Goal: Information Seeking & Learning: Learn about a topic

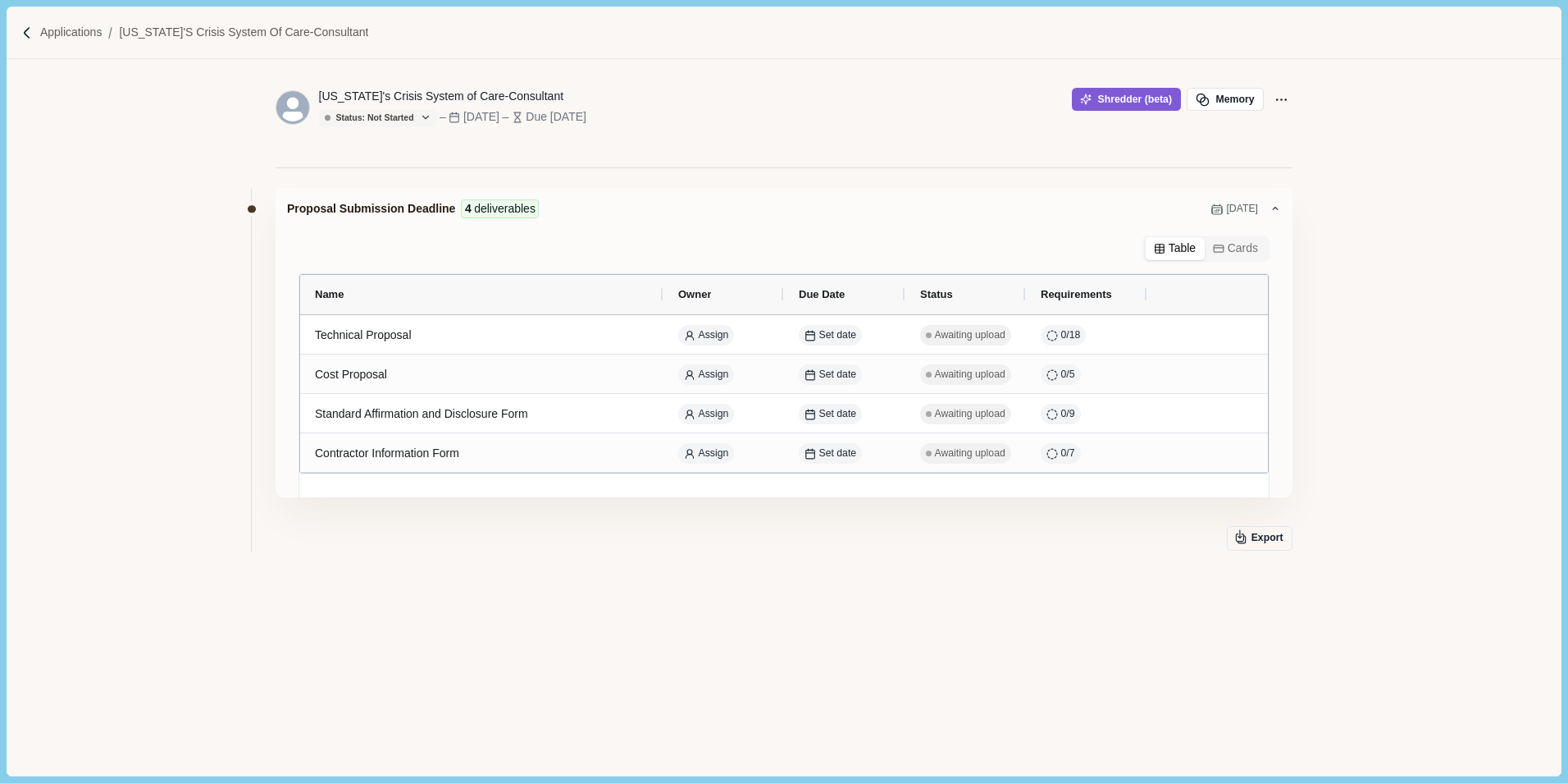
drag, startPoint x: 638, startPoint y: 591, endPoint x: 614, endPoint y: 525, distance: 70.2
click at [632, 591] on div "Proposal Submission Deadline 4 deliverables [DATE] Table Cards Name Owner Due D…" at bounding box center [784, 417] width 1017 height 475
click at [24, 37] on img at bounding box center [26, 33] width 14 height 14
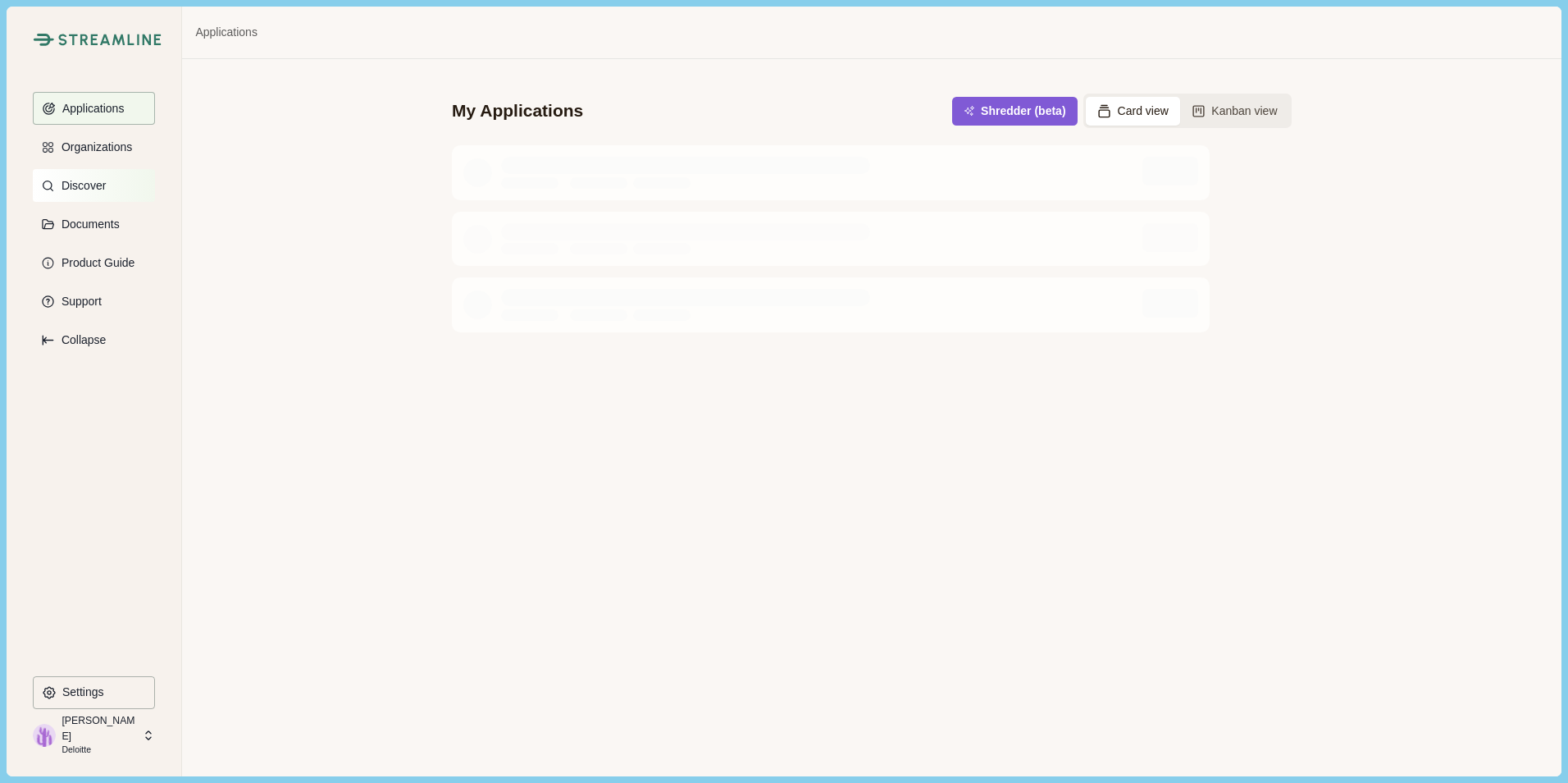
click at [95, 189] on p "Discover" at bounding box center [80, 185] width 50 height 14
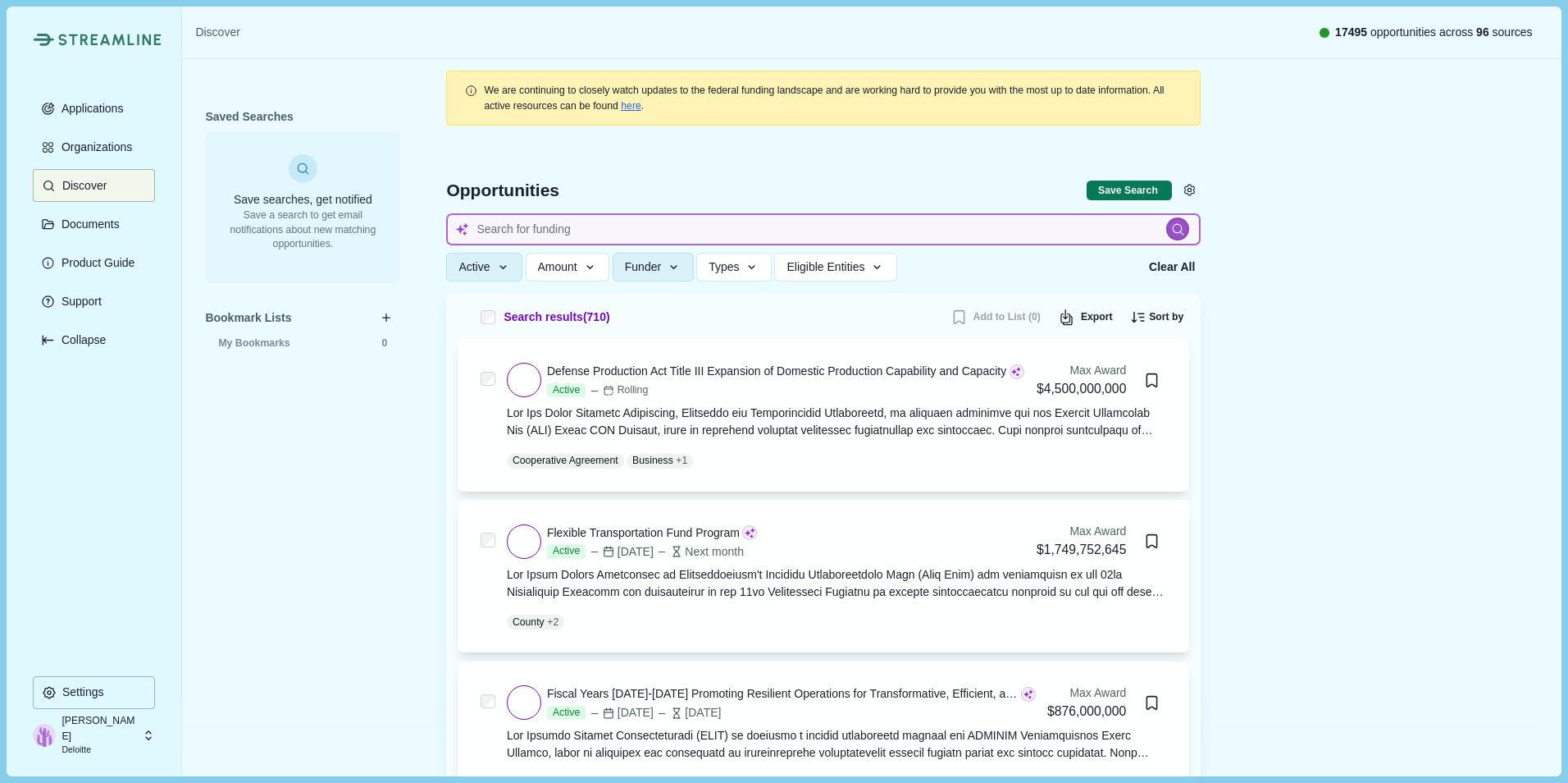
click at [598, 228] on input at bounding box center [823, 229] width 754 height 32
type input "nuclear"
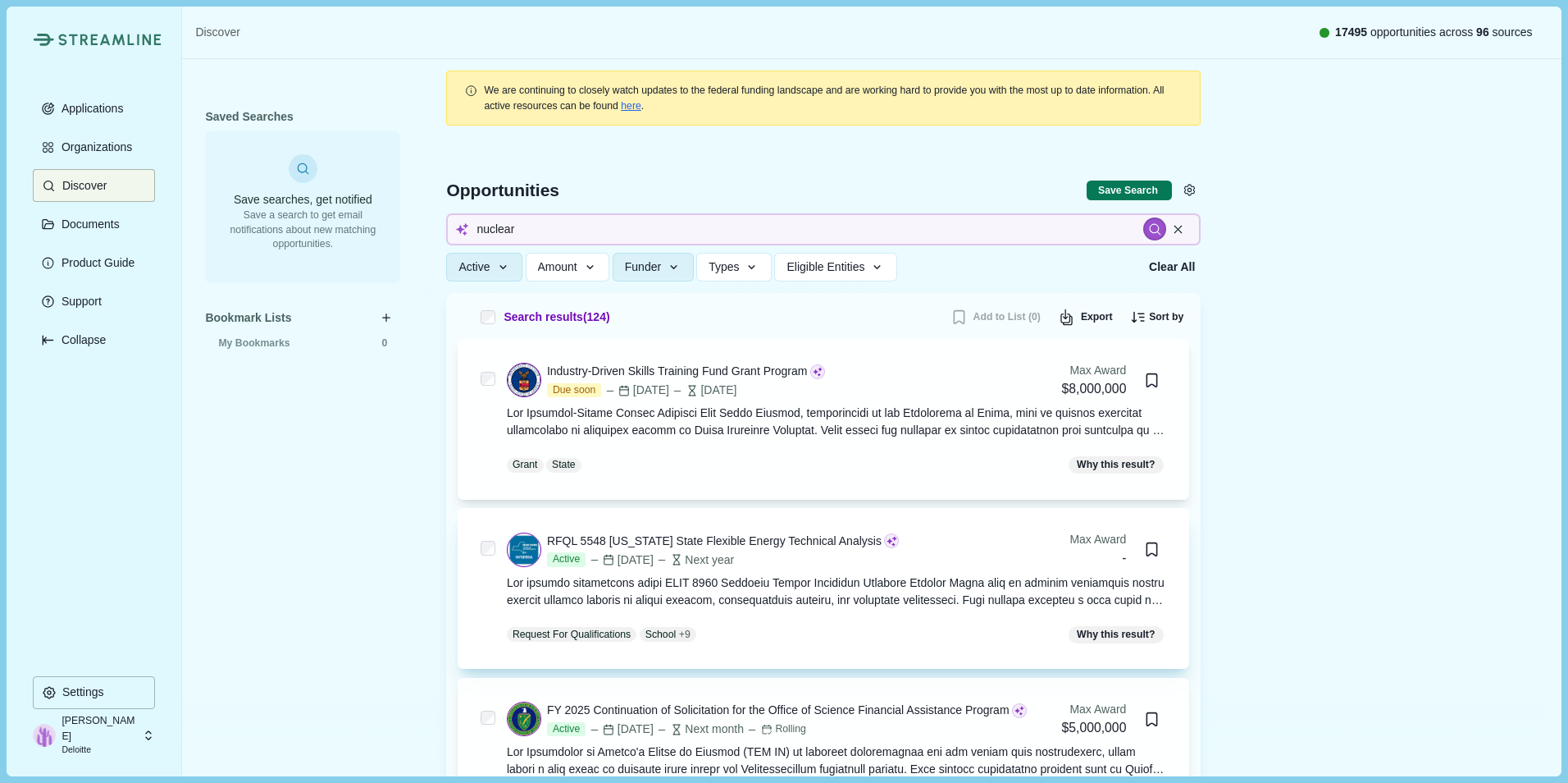
scroll to position [82, 0]
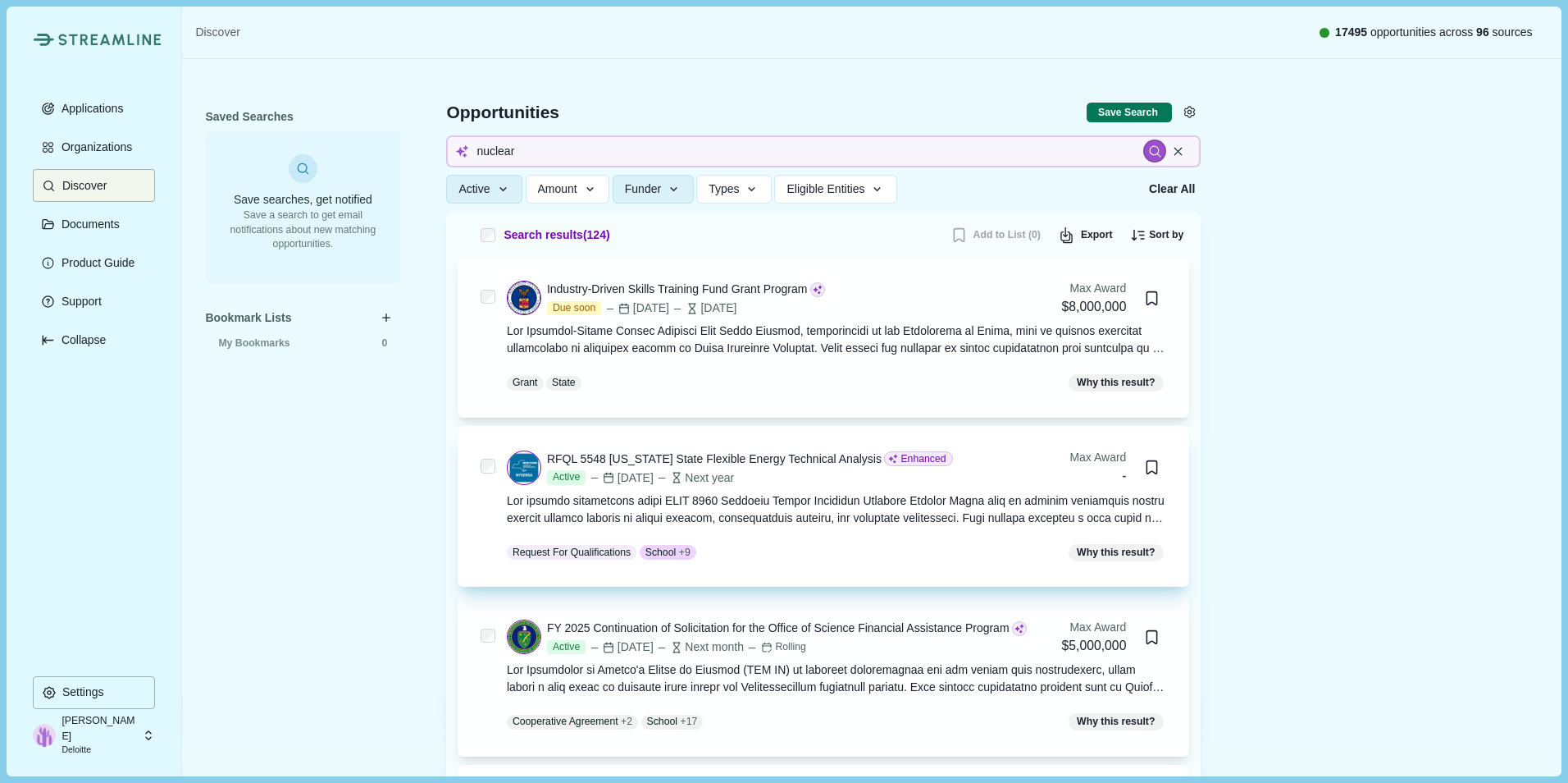
click at [900, 460] on span "Enhanced" at bounding box center [922, 459] width 45 height 15
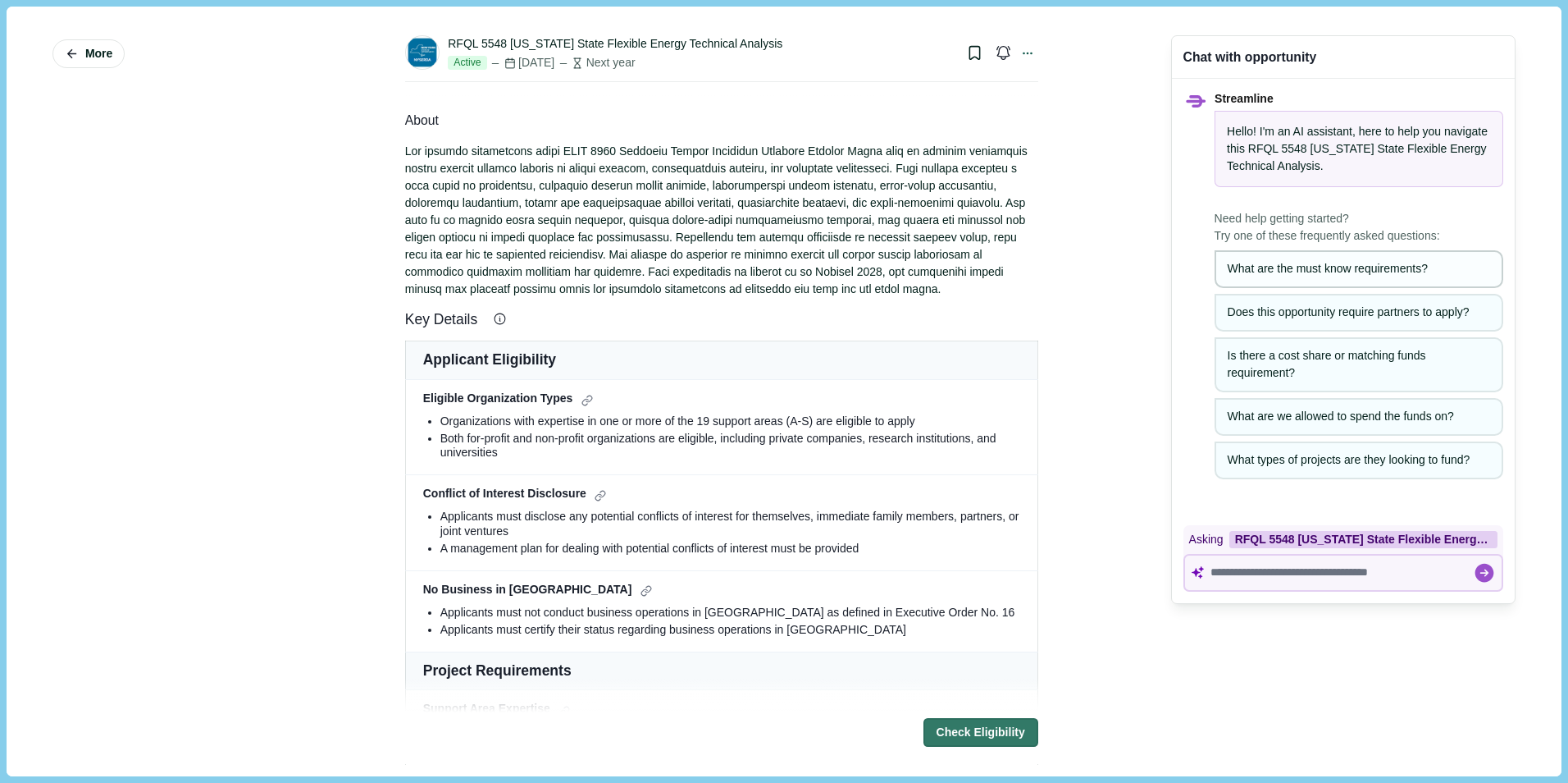
click at [1254, 264] on div "What are the must know requirements?" at bounding box center [1359, 268] width 263 height 17
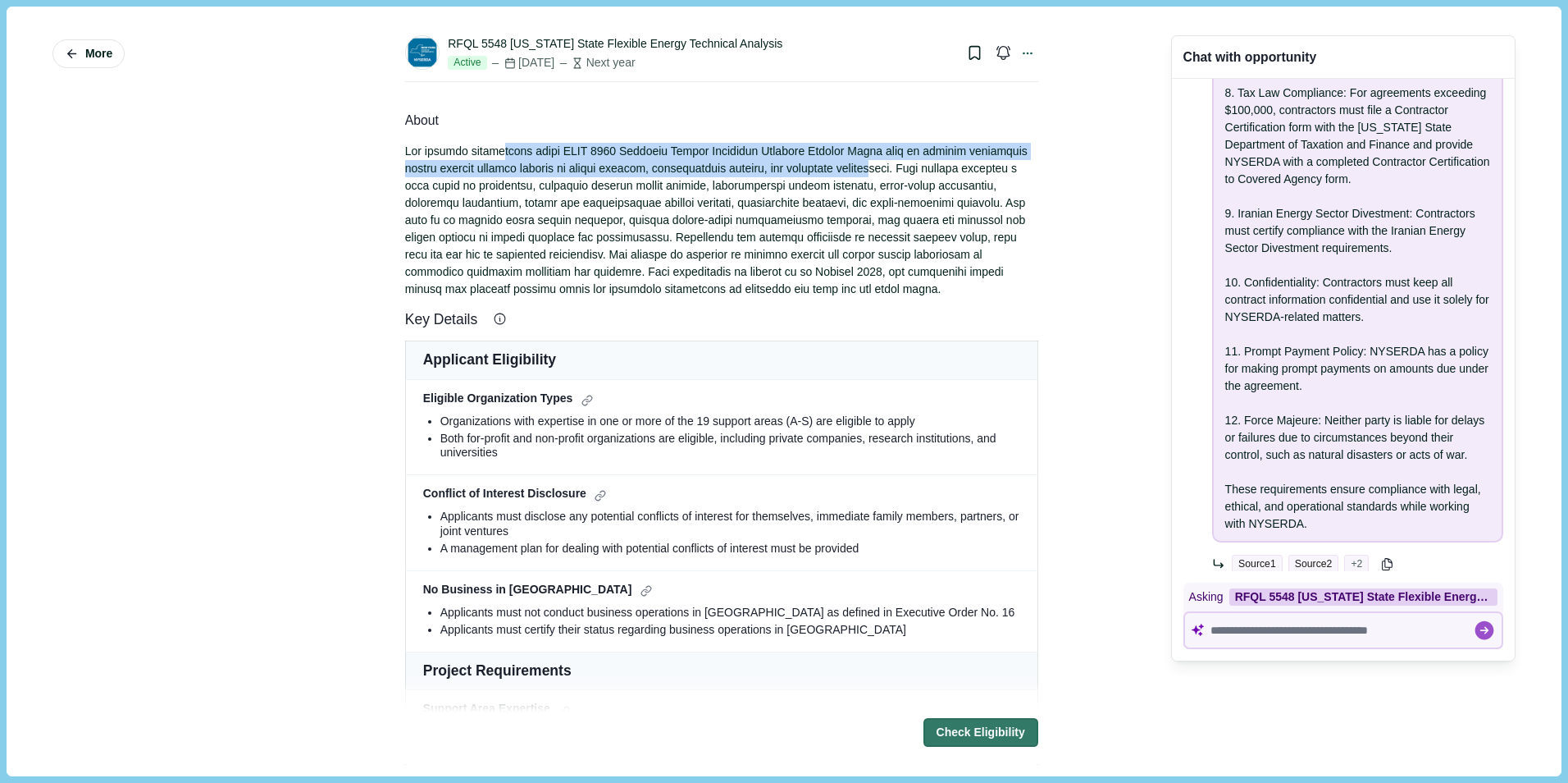
drag, startPoint x: 496, startPoint y: 151, endPoint x: 851, endPoint y: 165, distance: 355.3
click at [851, 165] on div at bounding box center [722, 220] width 633 height 155
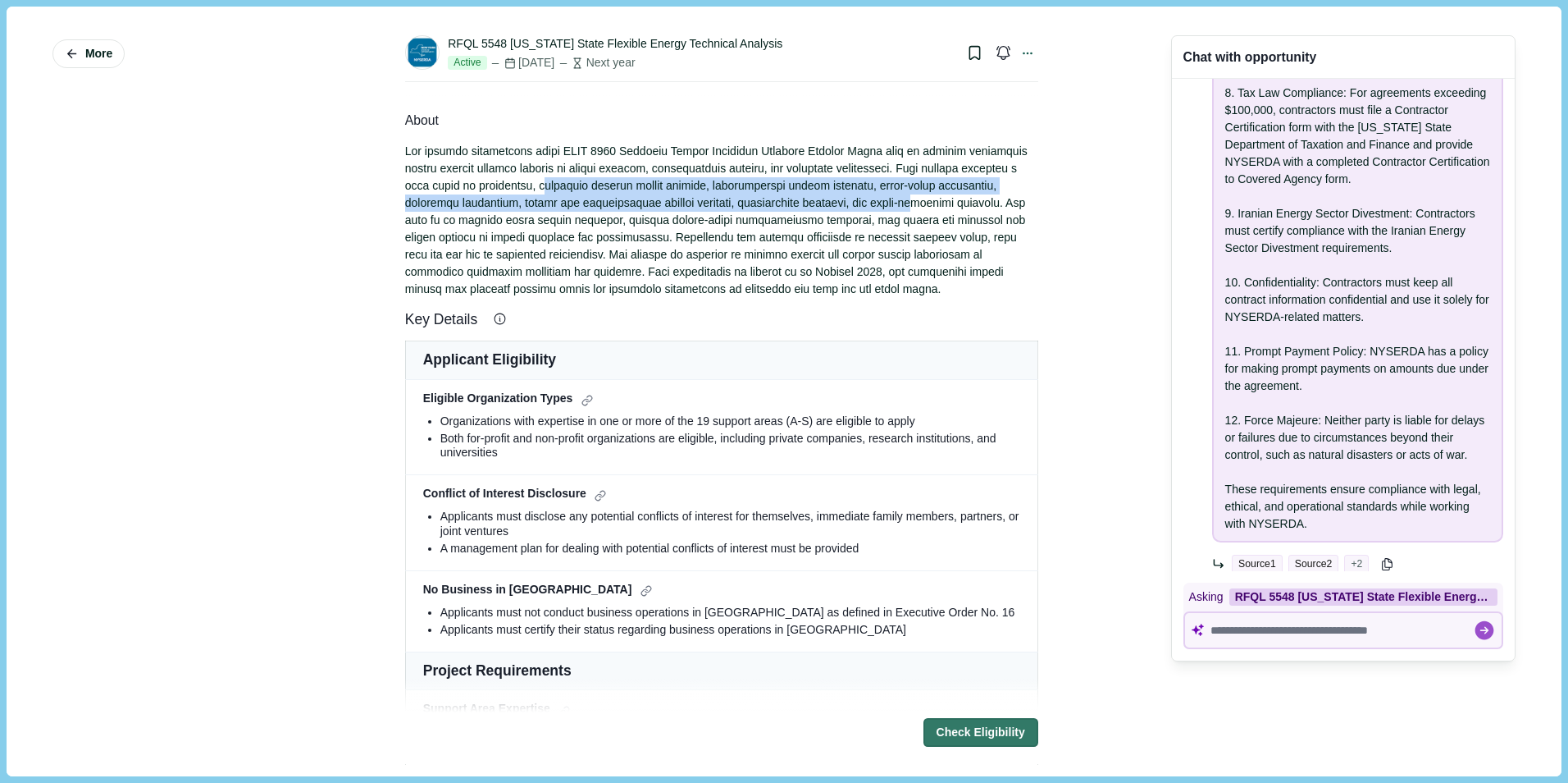
drag, startPoint x: 523, startPoint y: 184, endPoint x: 846, endPoint y: 197, distance: 323.3
click at [846, 197] on div at bounding box center [722, 220] width 633 height 155
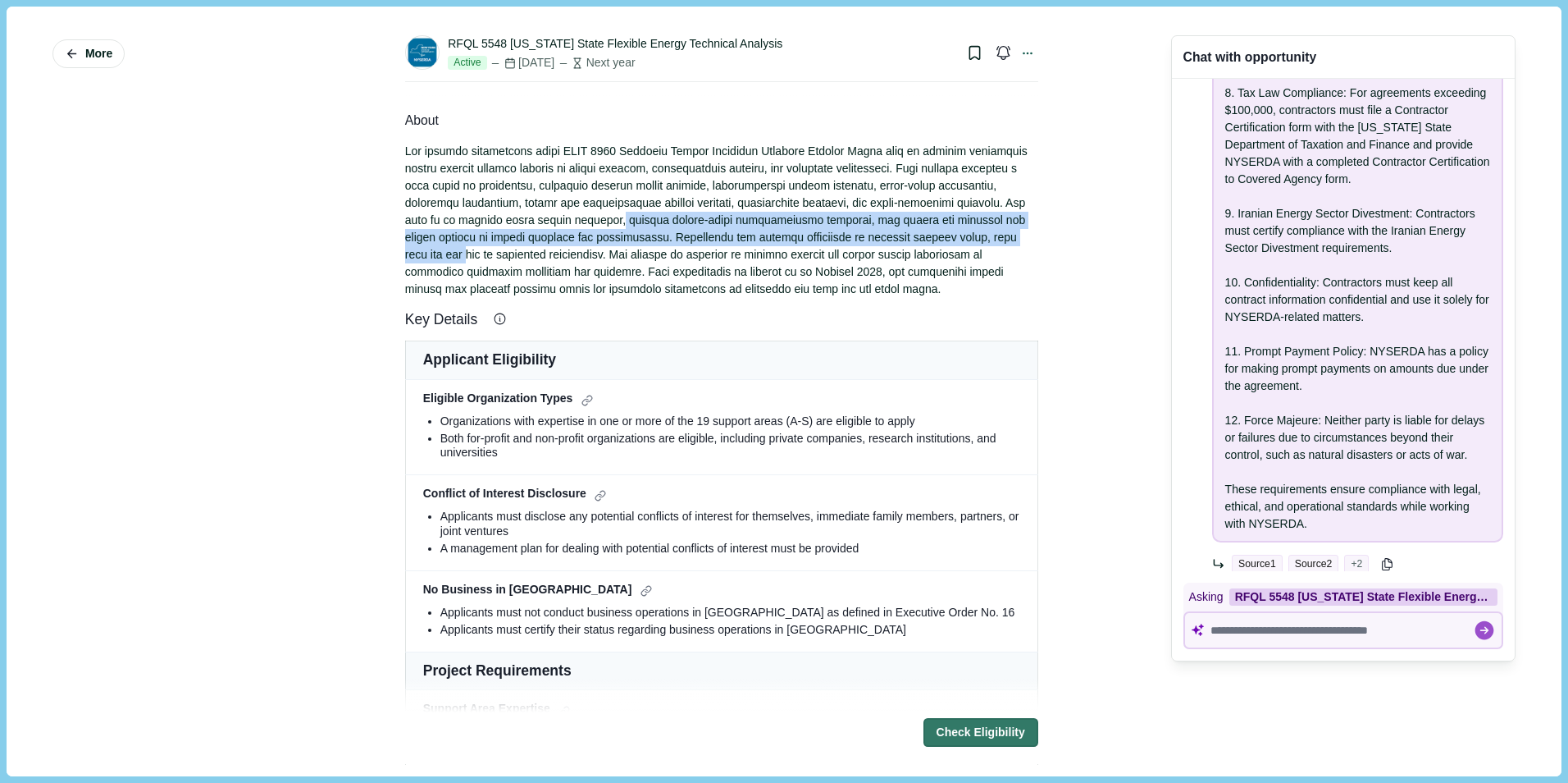
drag, startPoint x: 554, startPoint y: 224, endPoint x: 974, endPoint y: 231, distance: 420.1
click at [974, 231] on div at bounding box center [722, 220] width 633 height 155
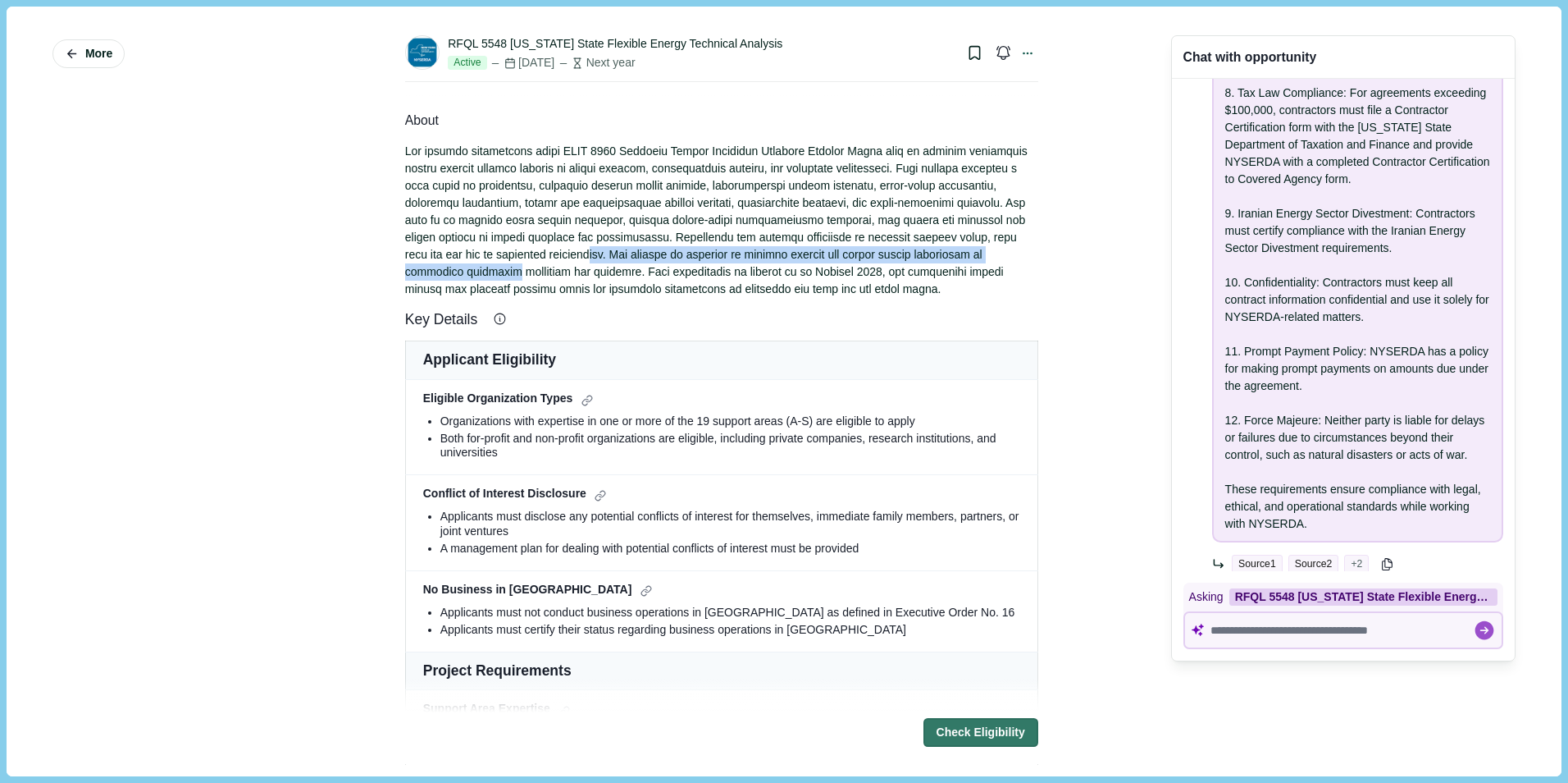
drag, startPoint x: 487, startPoint y: 255, endPoint x: 1021, endPoint y: 259, distance: 534.0
click at [1021, 259] on div at bounding box center [722, 220] width 633 height 155
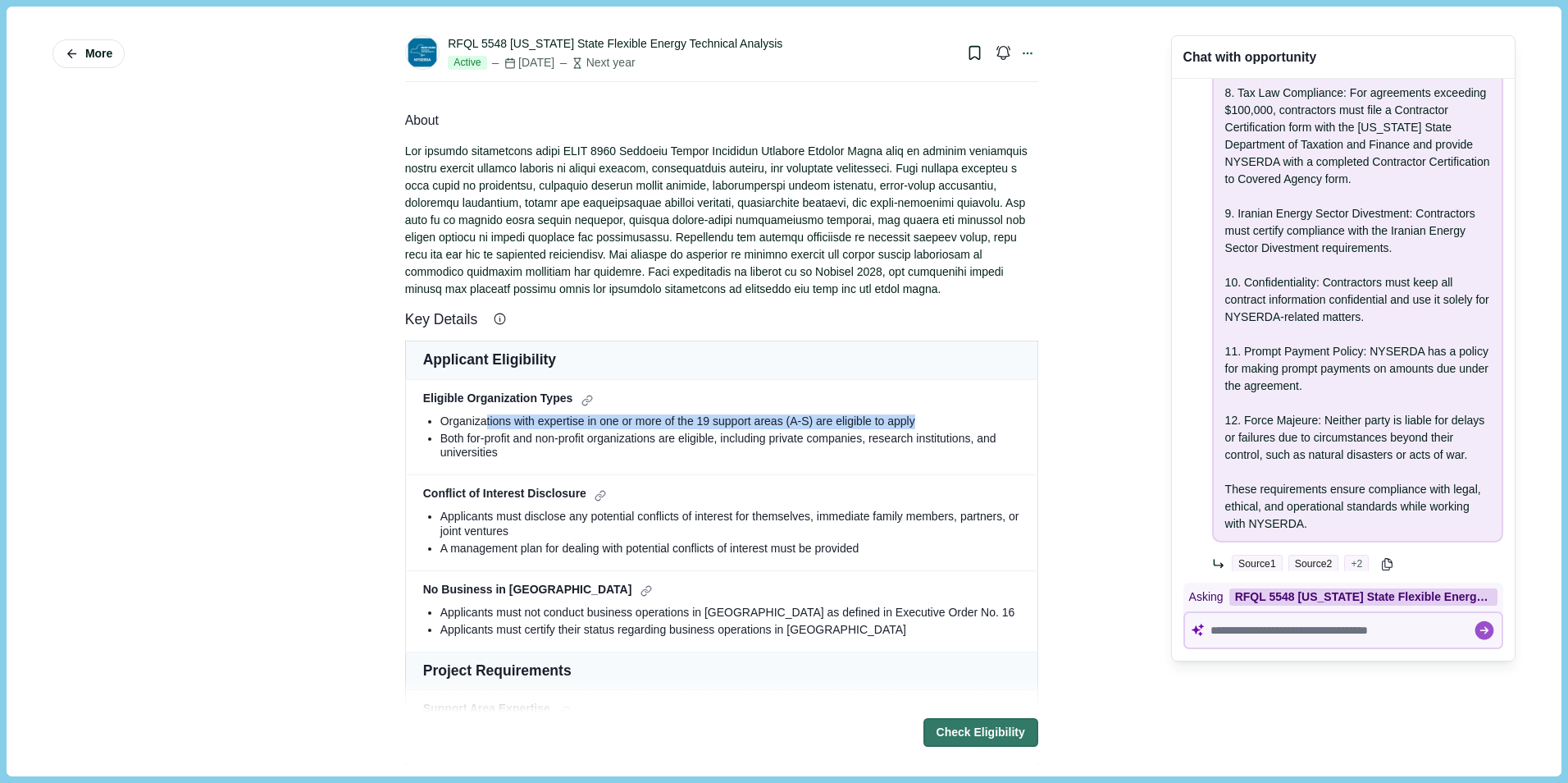
drag, startPoint x: 481, startPoint y: 423, endPoint x: 916, endPoint y: 423, distance: 435.0
click at [916, 423] on div "Organizations with expertise in one or more of the 19 support areas (A-S) are e…" at bounding box center [731, 422] width 580 height 15
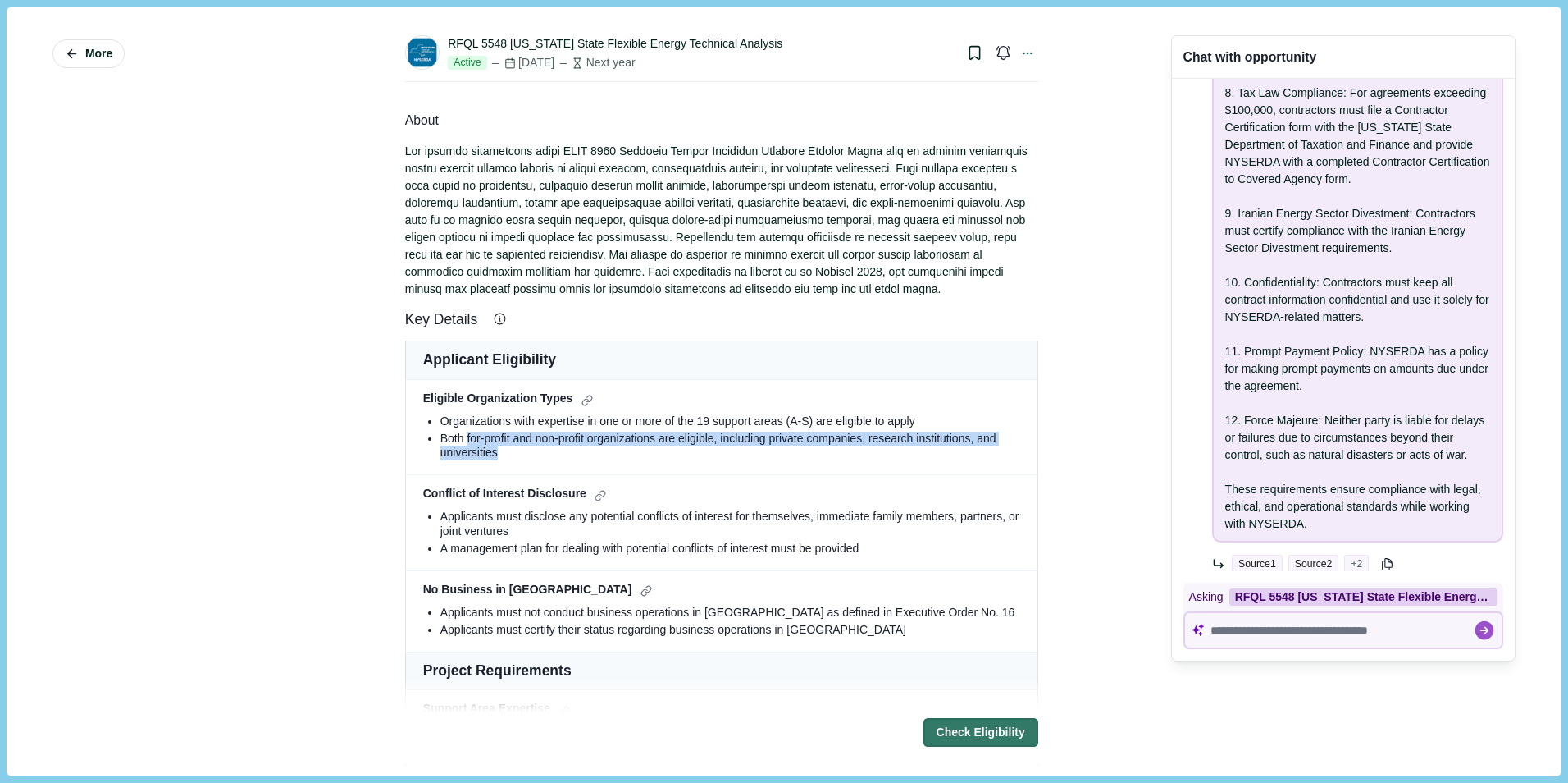
drag, startPoint x: 462, startPoint y: 439, endPoint x: 785, endPoint y: 453, distance: 323.3
click at [785, 453] on div "Both for-profit and non-profit organizations are eligible, including private co…" at bounding box center [731, 445] width 580 height 28
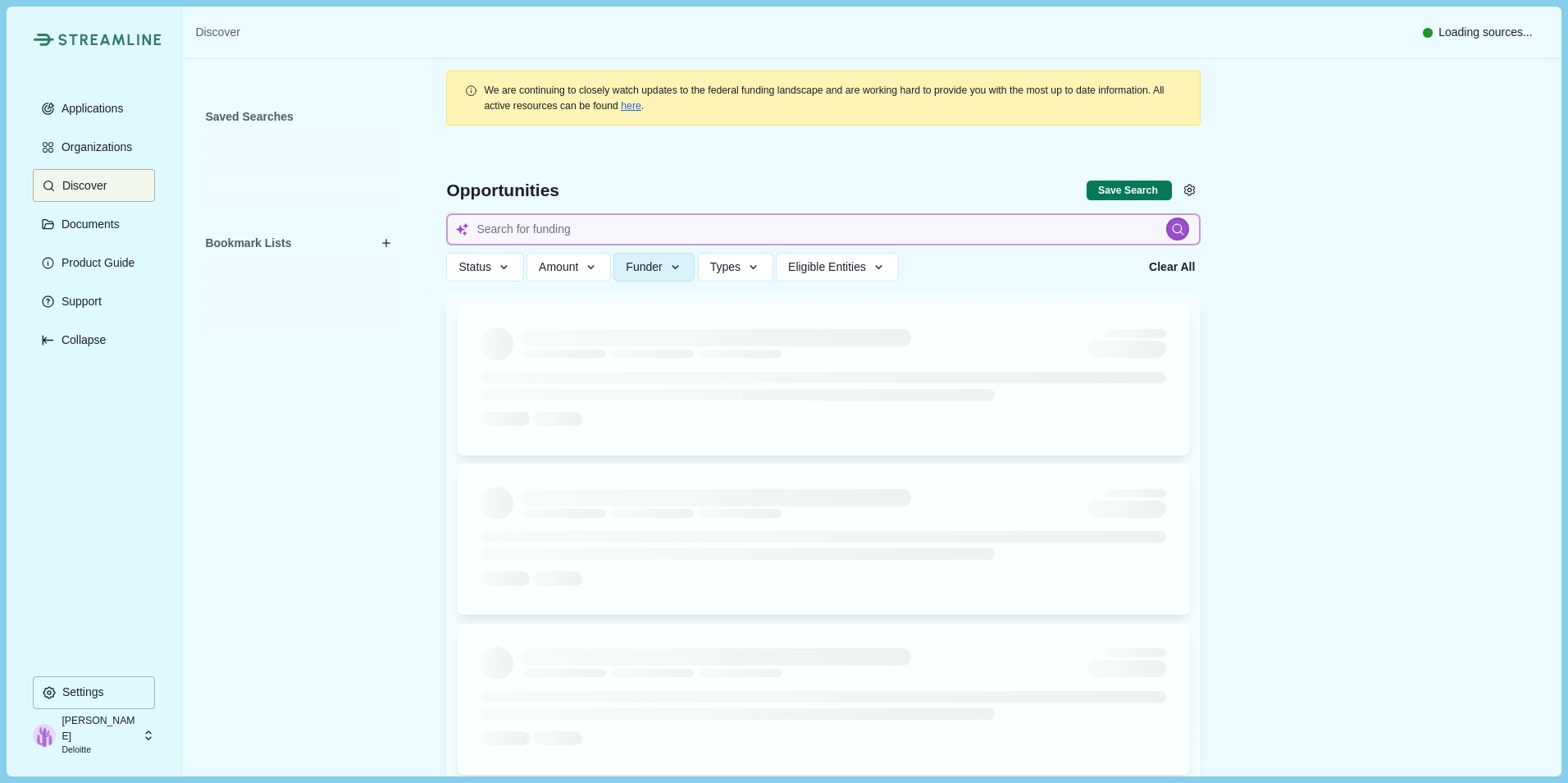
type input "nuclear"
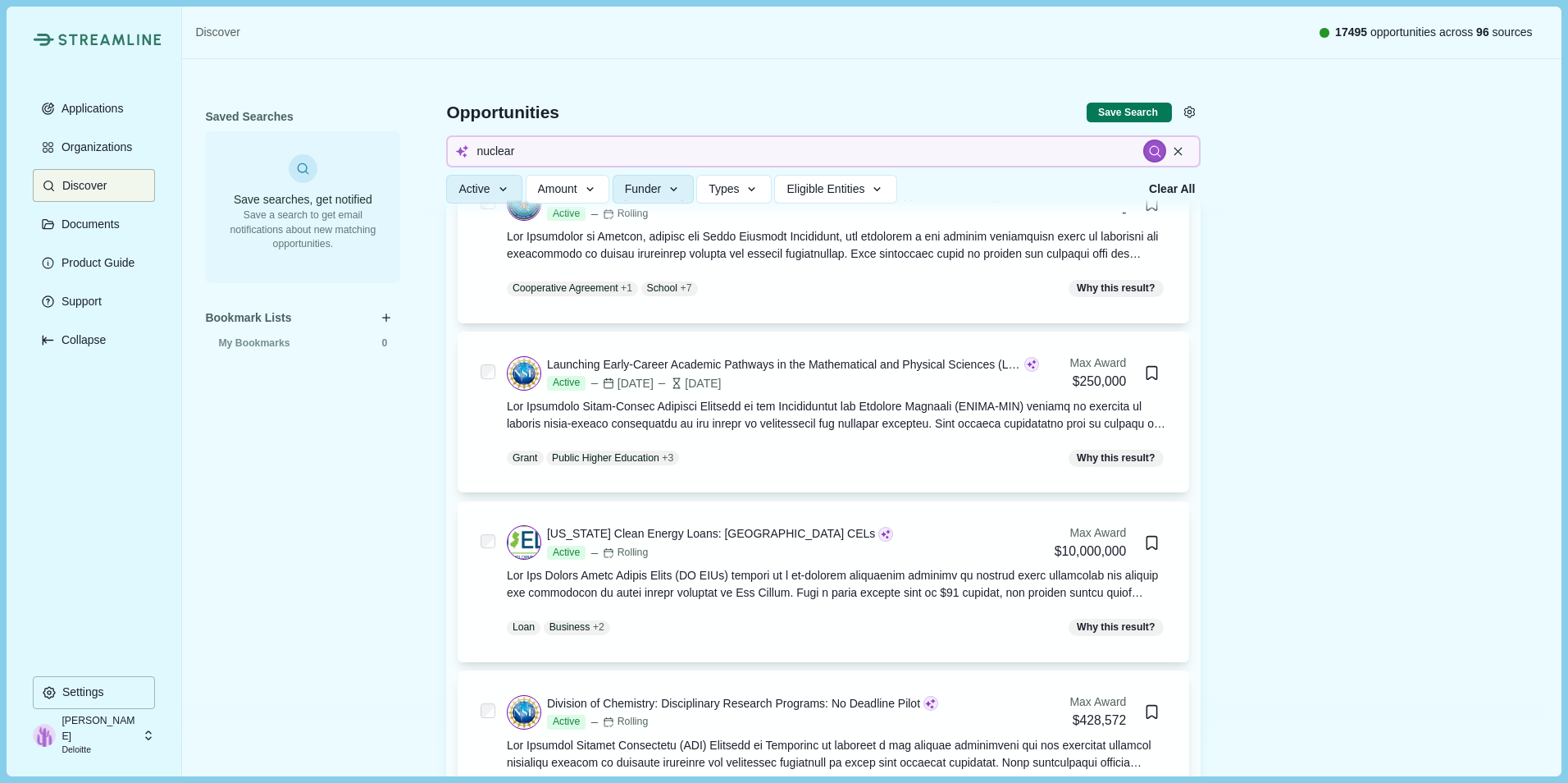
scroll to position [3692, 0]
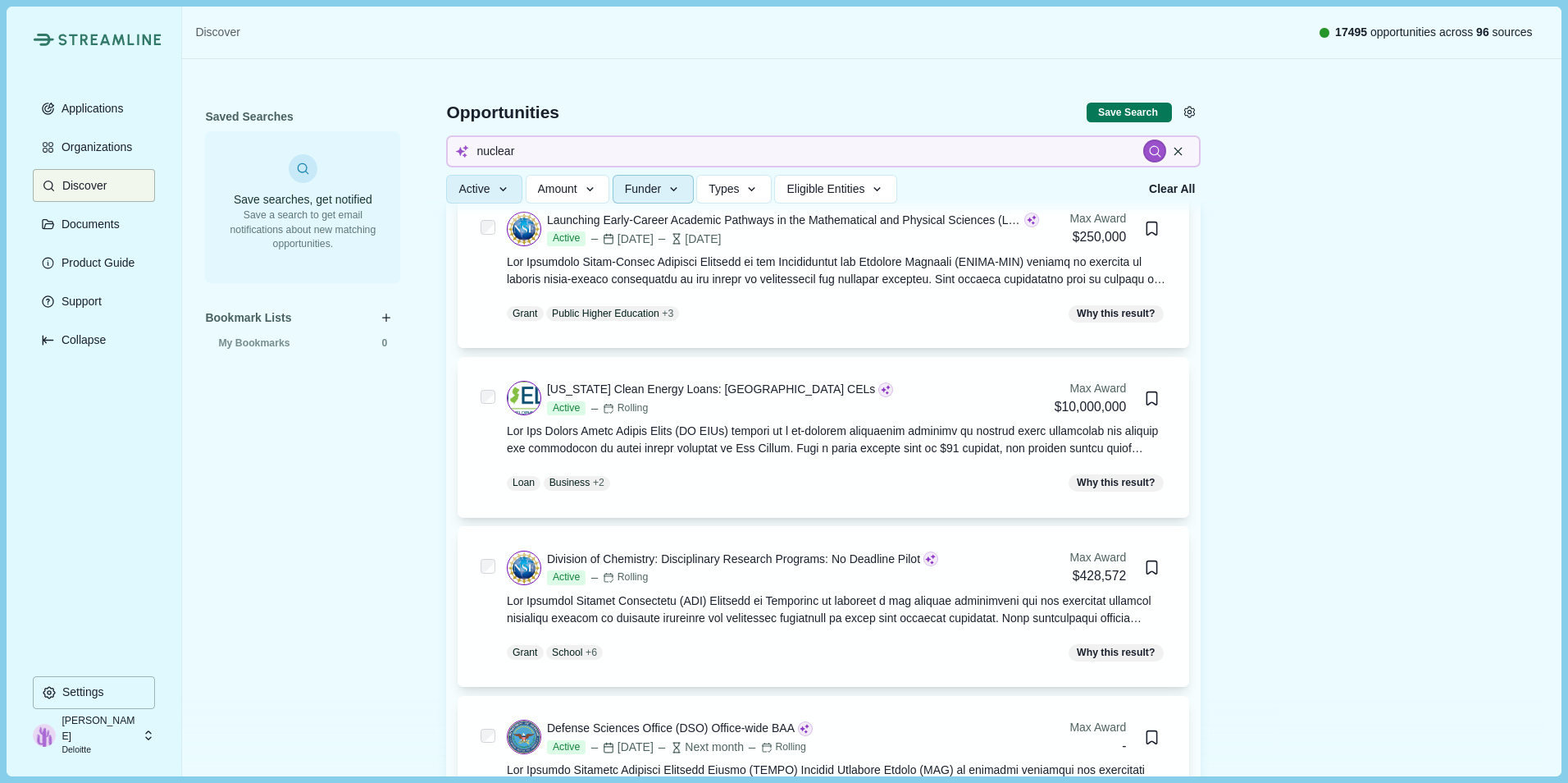
click at [681, 188] on icon "button" at bounding box center [674, 190] width 15 height 15
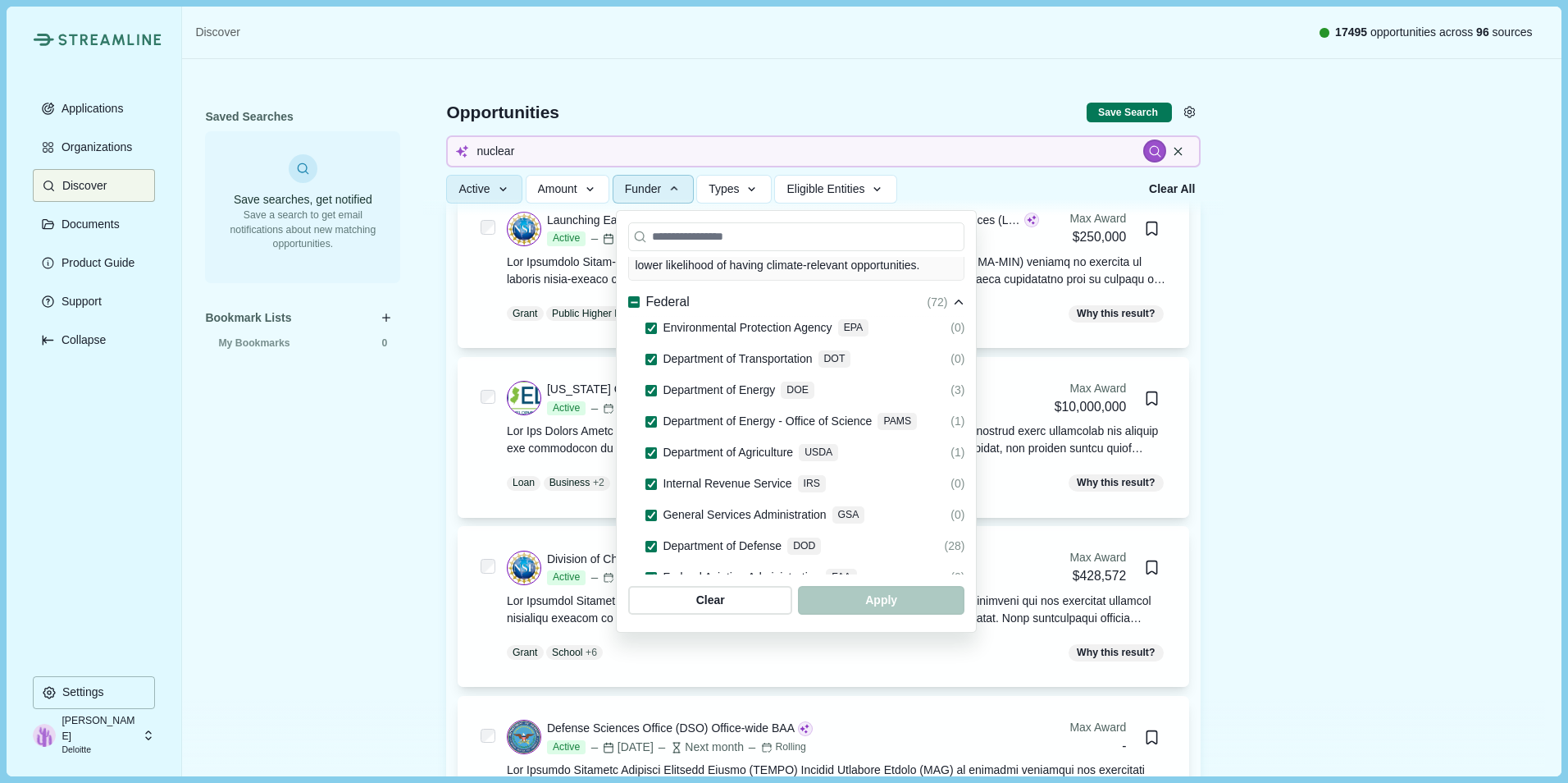
scroll to position [434, 0]
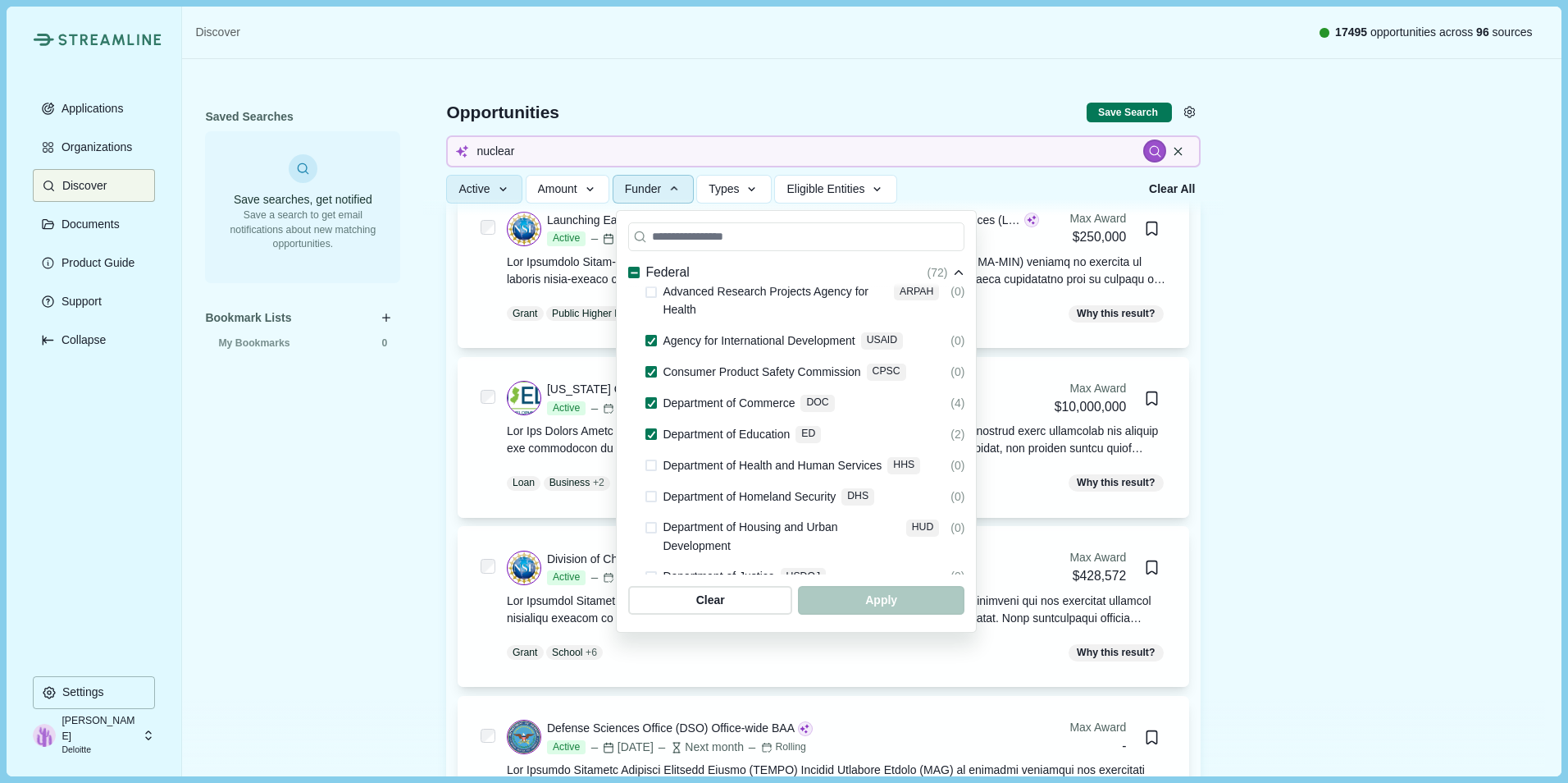
click at [653, 459] on span at bounding box center [651, 465] width 12 height 12
click at [647, 491] on span at bounding box center [651, 496] width 12 height 12
click at [656, 522] on span at bounding box center [651, 527] width 12 height 12
click at [654, 571] on span at bounding box center [651, 577] width 12 height 12
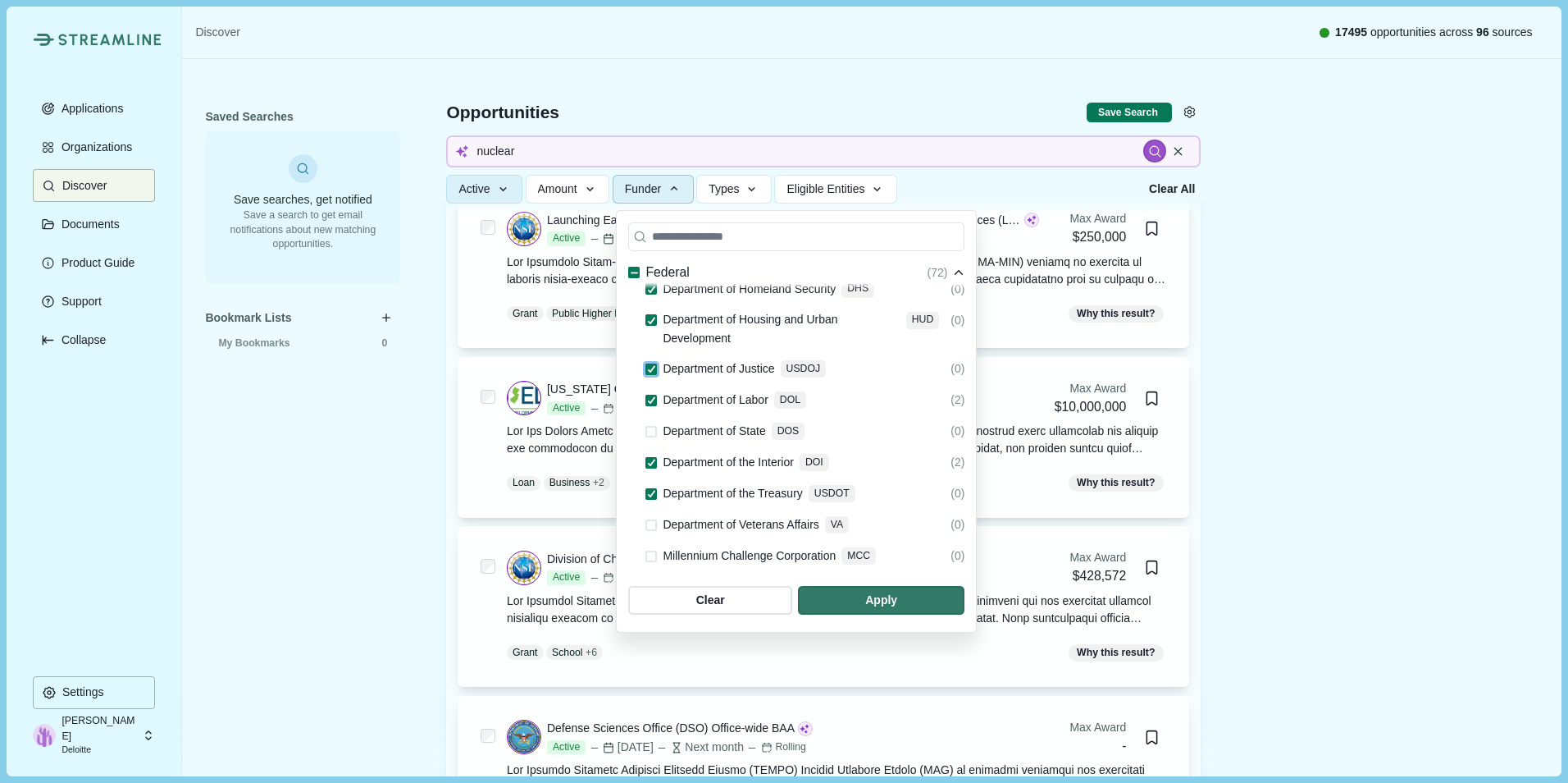
scroll to position [680, 0]
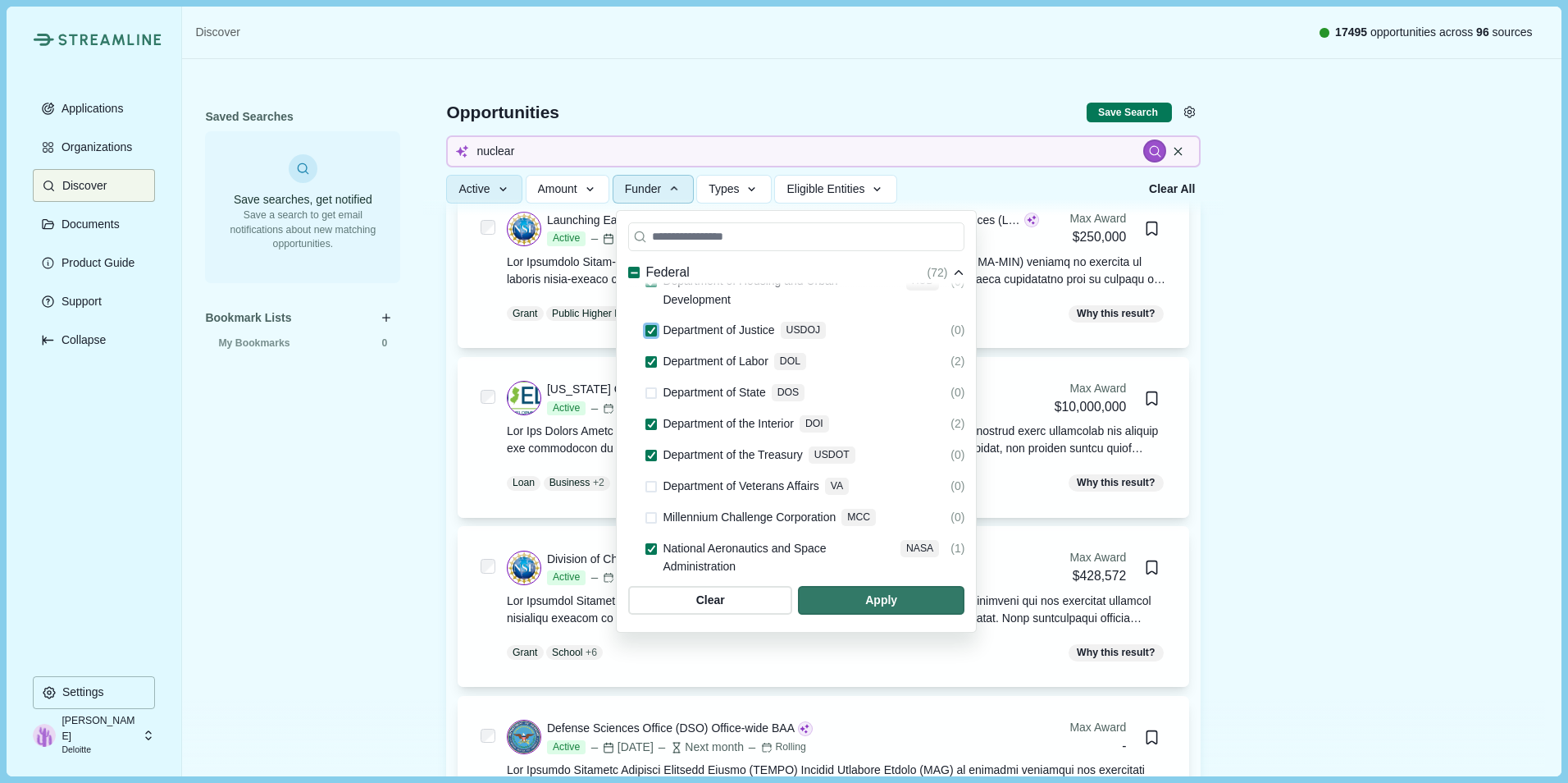
click at [646, 387] on span at bounding box center [651, 392] width 12 height 12
click at [646, 481] on span at bounding box center [651, 486] width 12 height 12
click at [652, 512] on span at bounding box center [651, 517] width 12 height 12
click at [648, 591] on span at bounding box center [651, 597] width 12 height 12
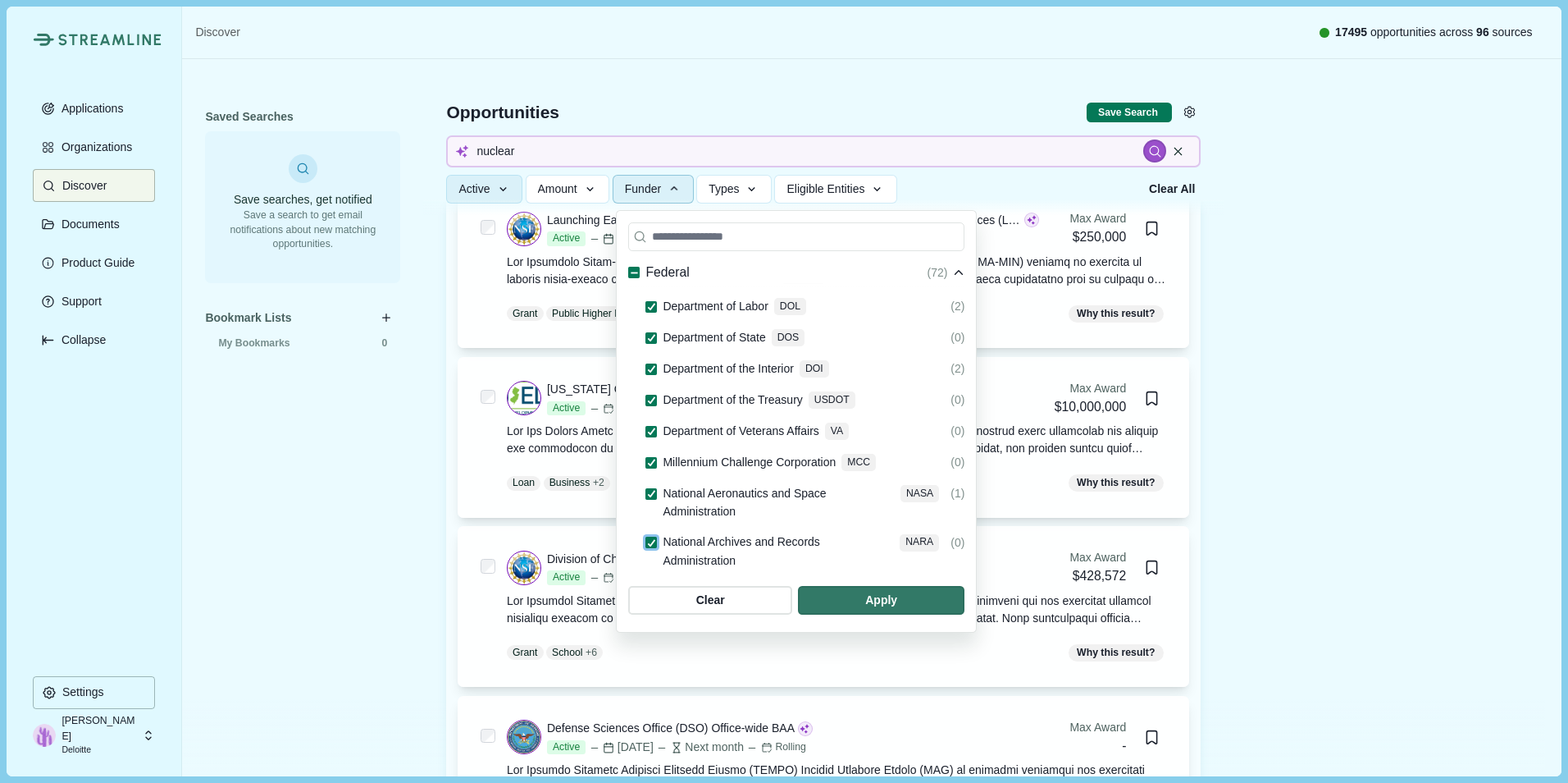
scroll to position [844, 0]
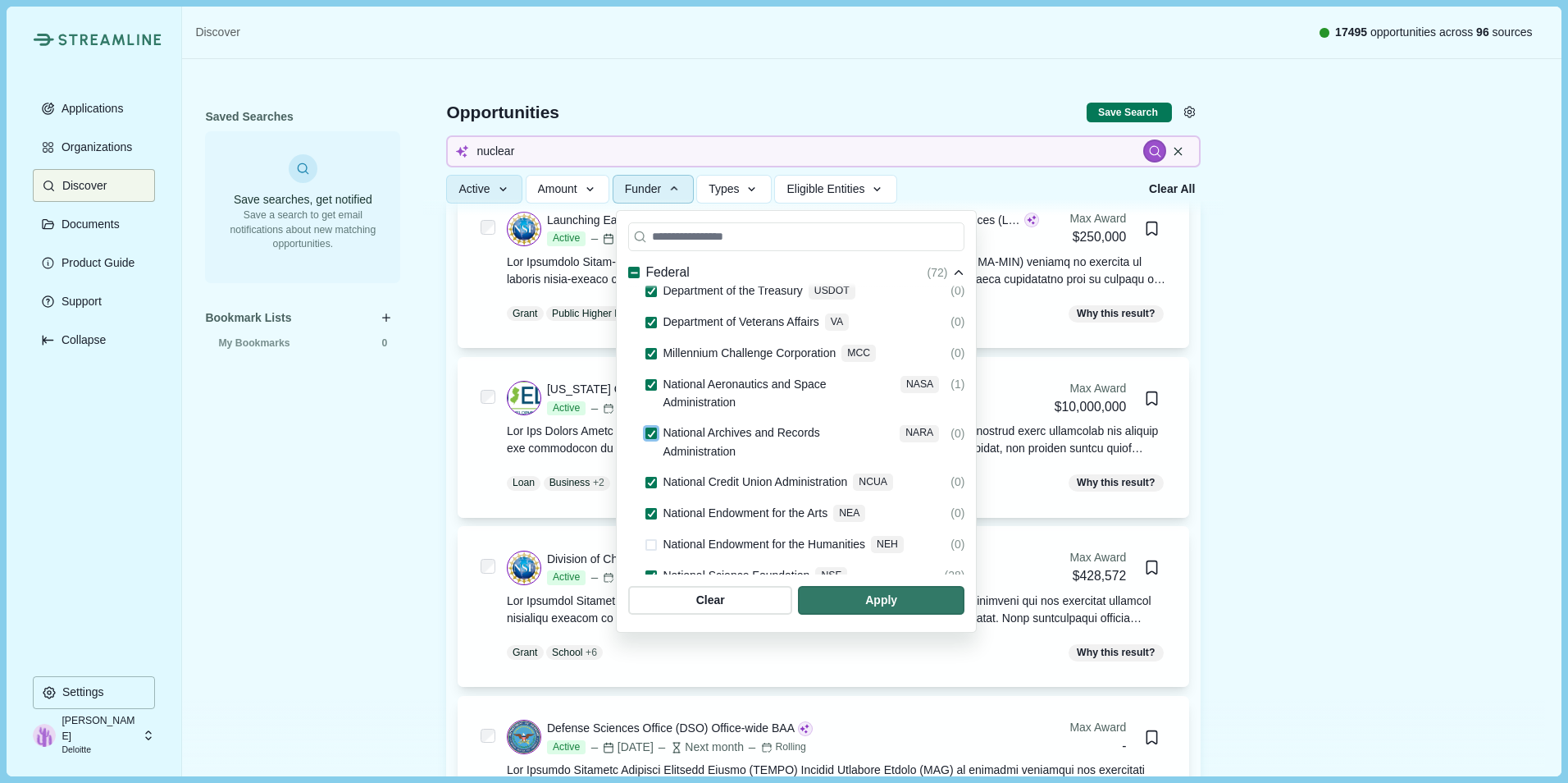
click at [650, 539] on span at bounding box center [651, 545] width 12 height 12
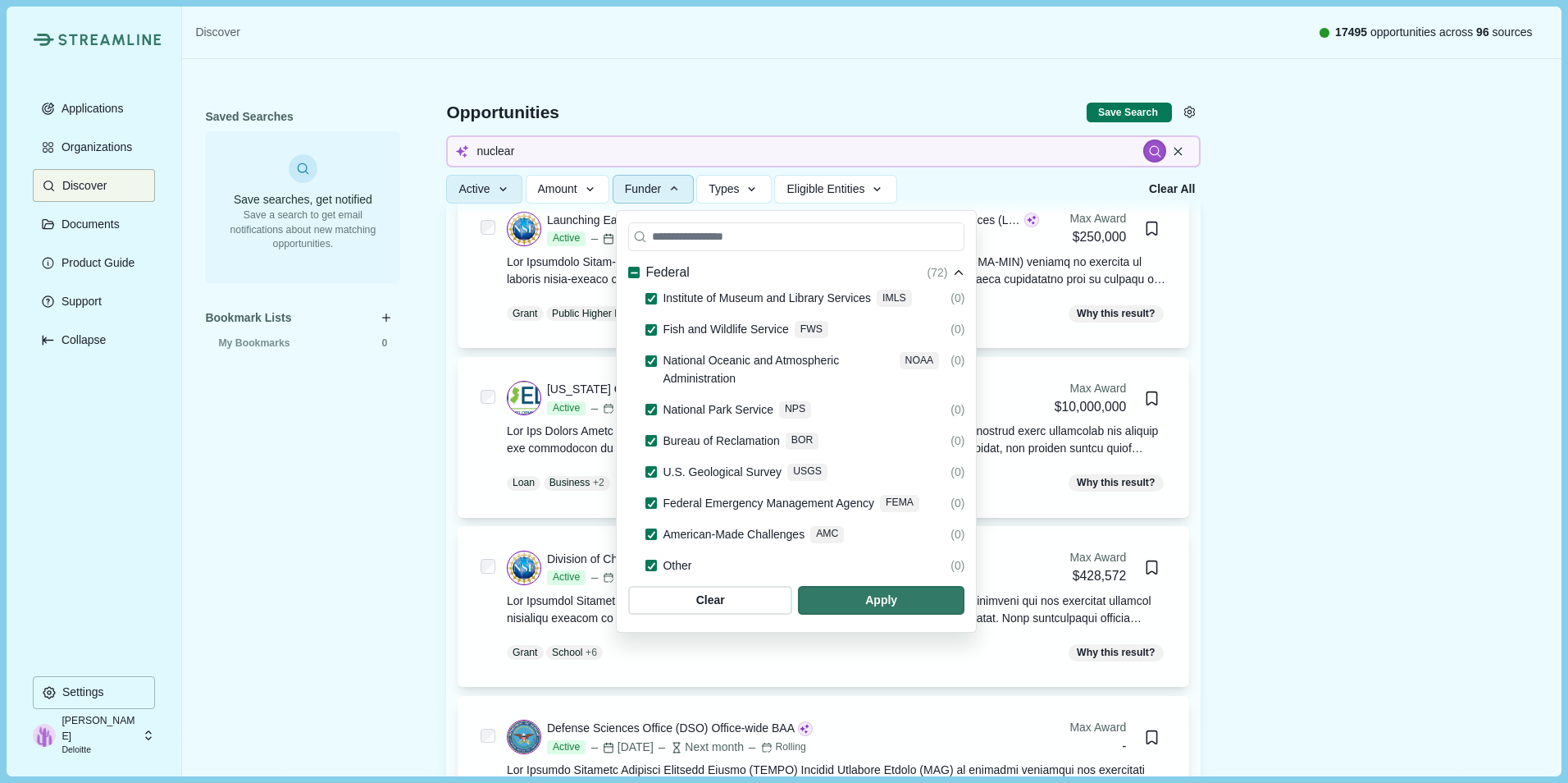
scroll to position [1336, 0]
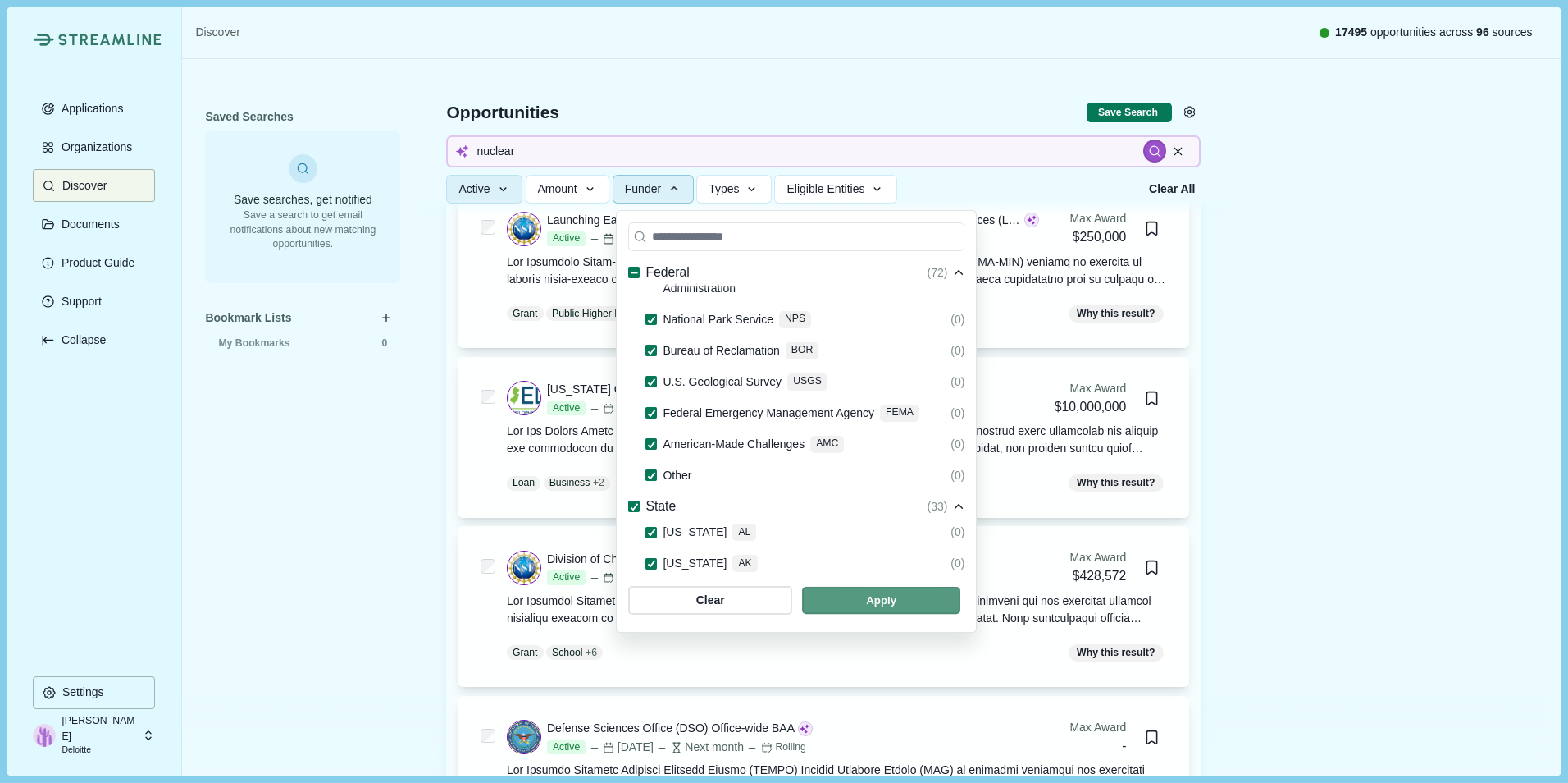
click at [961, 595] on span "button" at bounding box center [881, 600] width 159 height 27
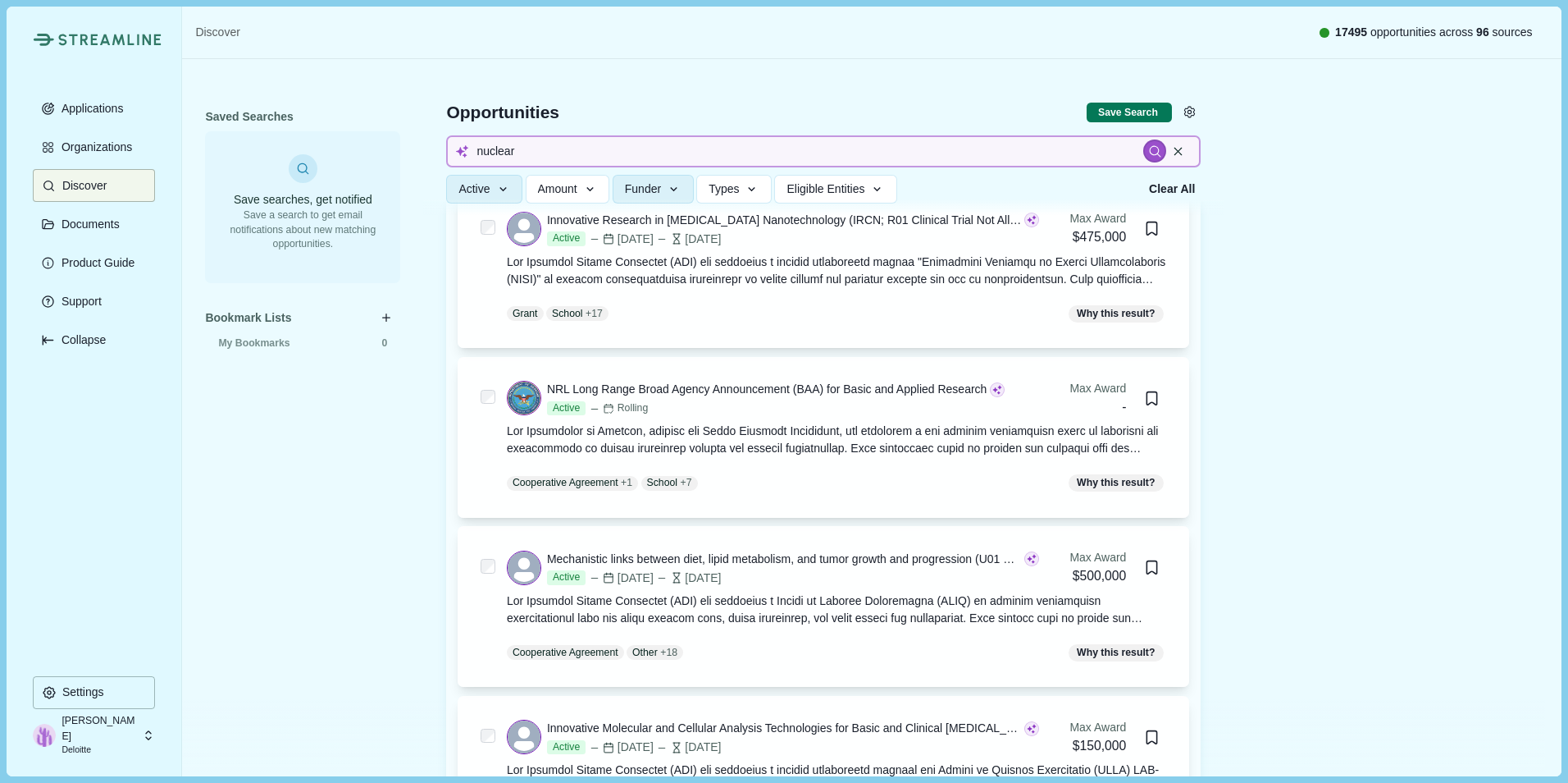
scroll to position [4031, 0]
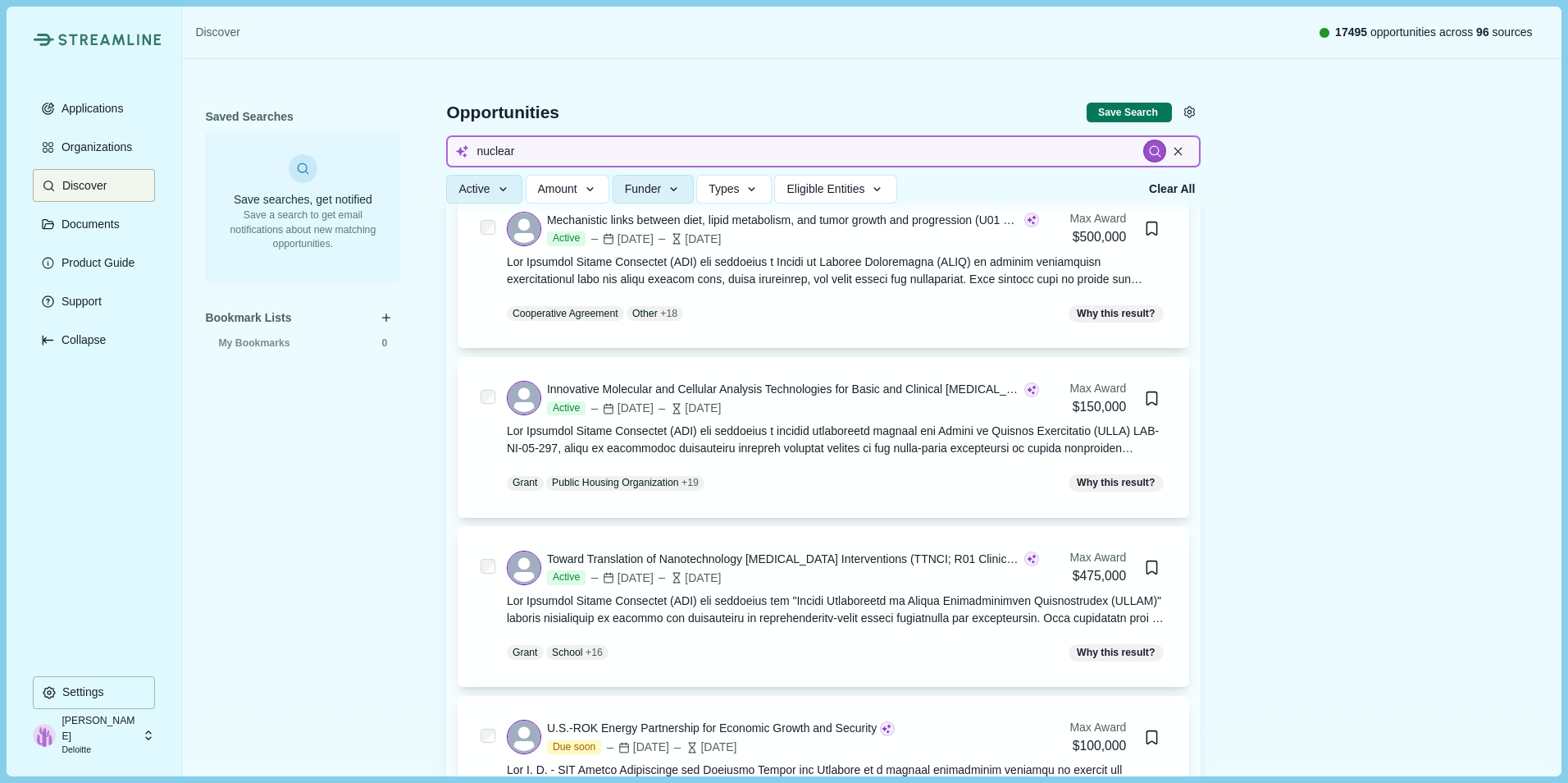
click at [575, 154] on input "nuclear" at bounding box center [823, 151] width 754 height 32
type input "nuclear plant"
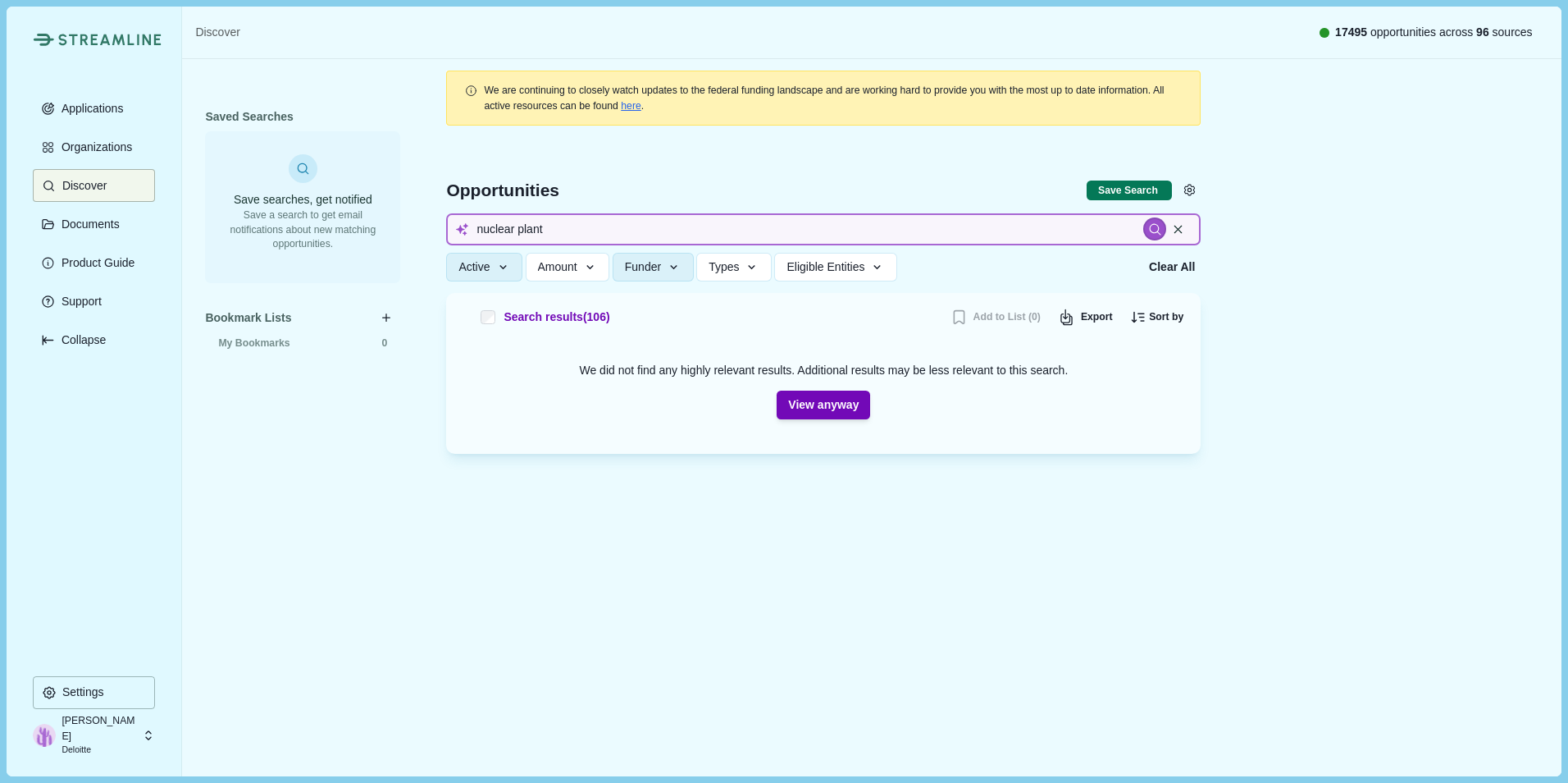
click at [532, 225] on input "nuclear plant" at bounding box center [823, 229] width 754 height 32
type input "nuclear power"
click at [828, 399] on button "View anyway" at bounding box center [823, 404] width 93 height 28
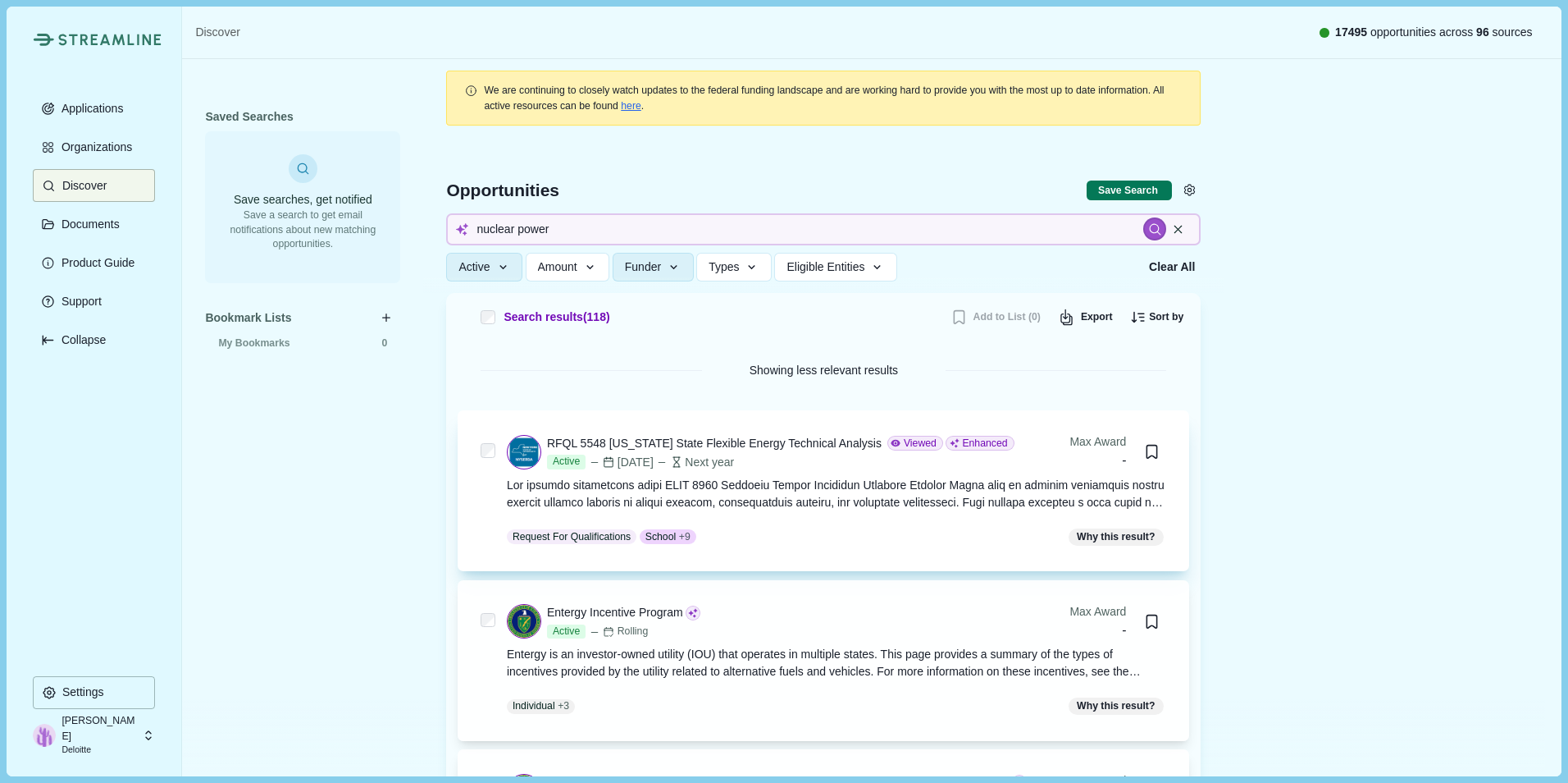
click at [1084, 448] on div "Max Award" at bounding box center [1097, 442] width 57 height 17
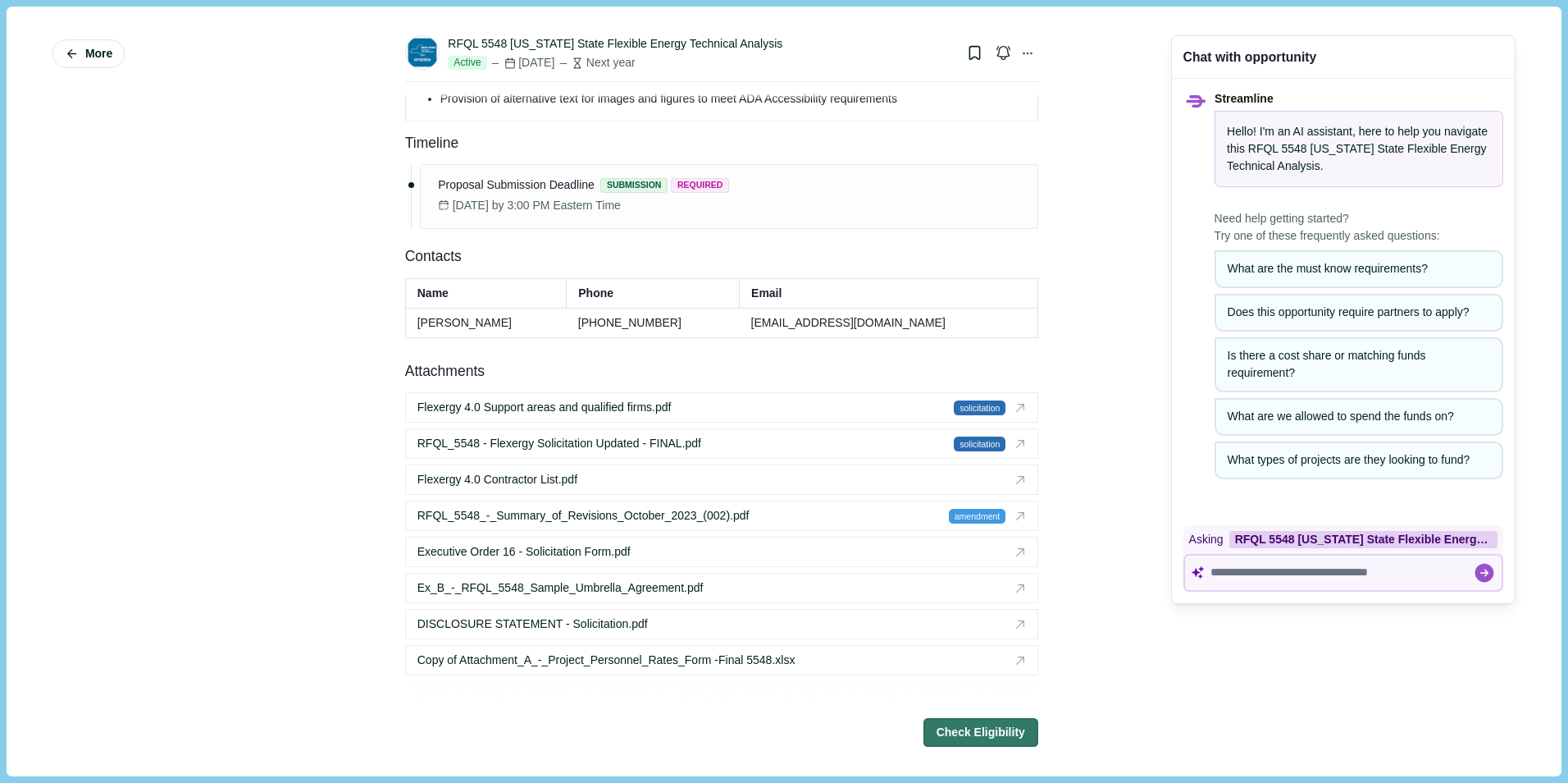
scroll to position [1067, 0]
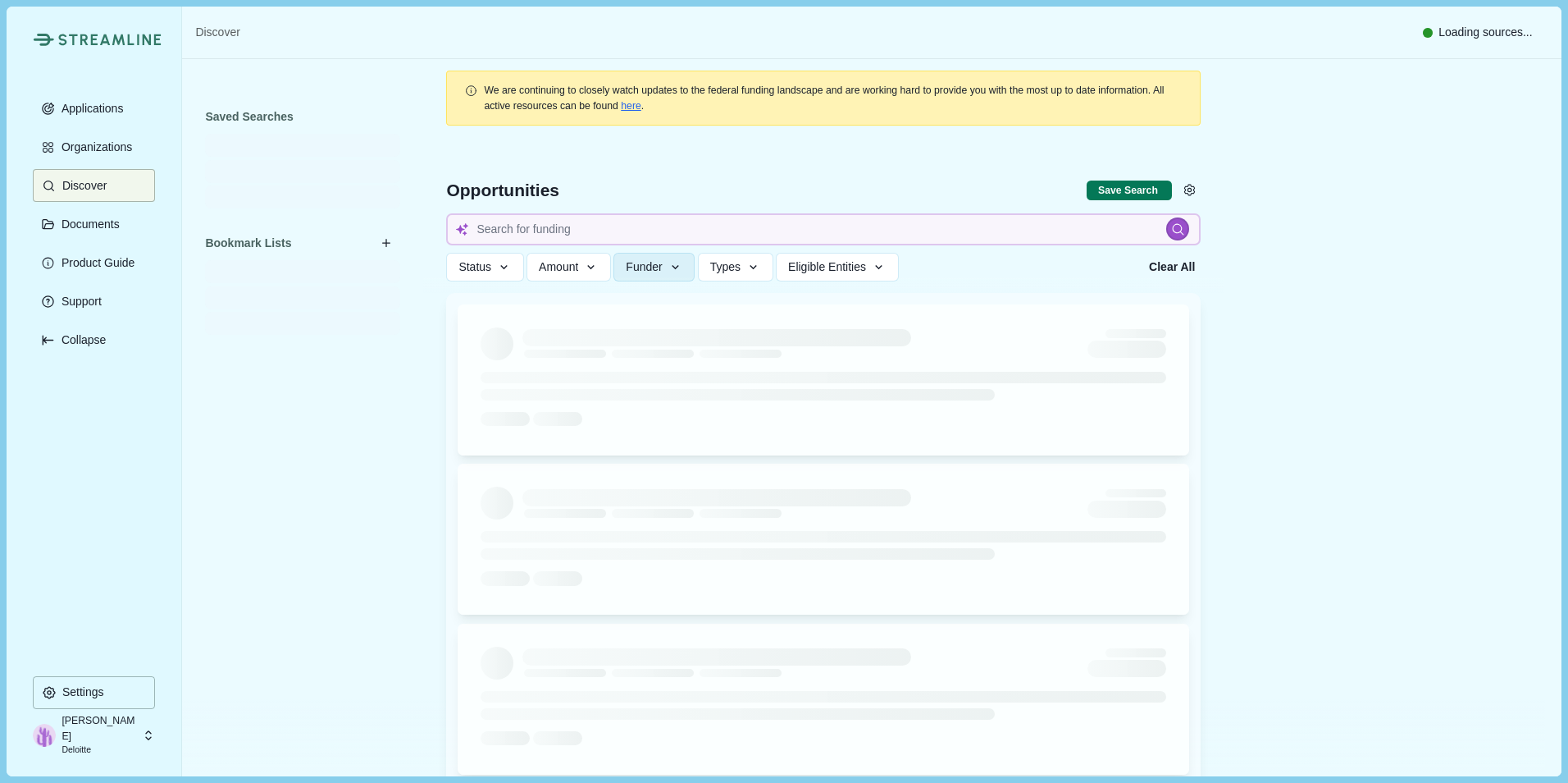
type input "nuclear power"
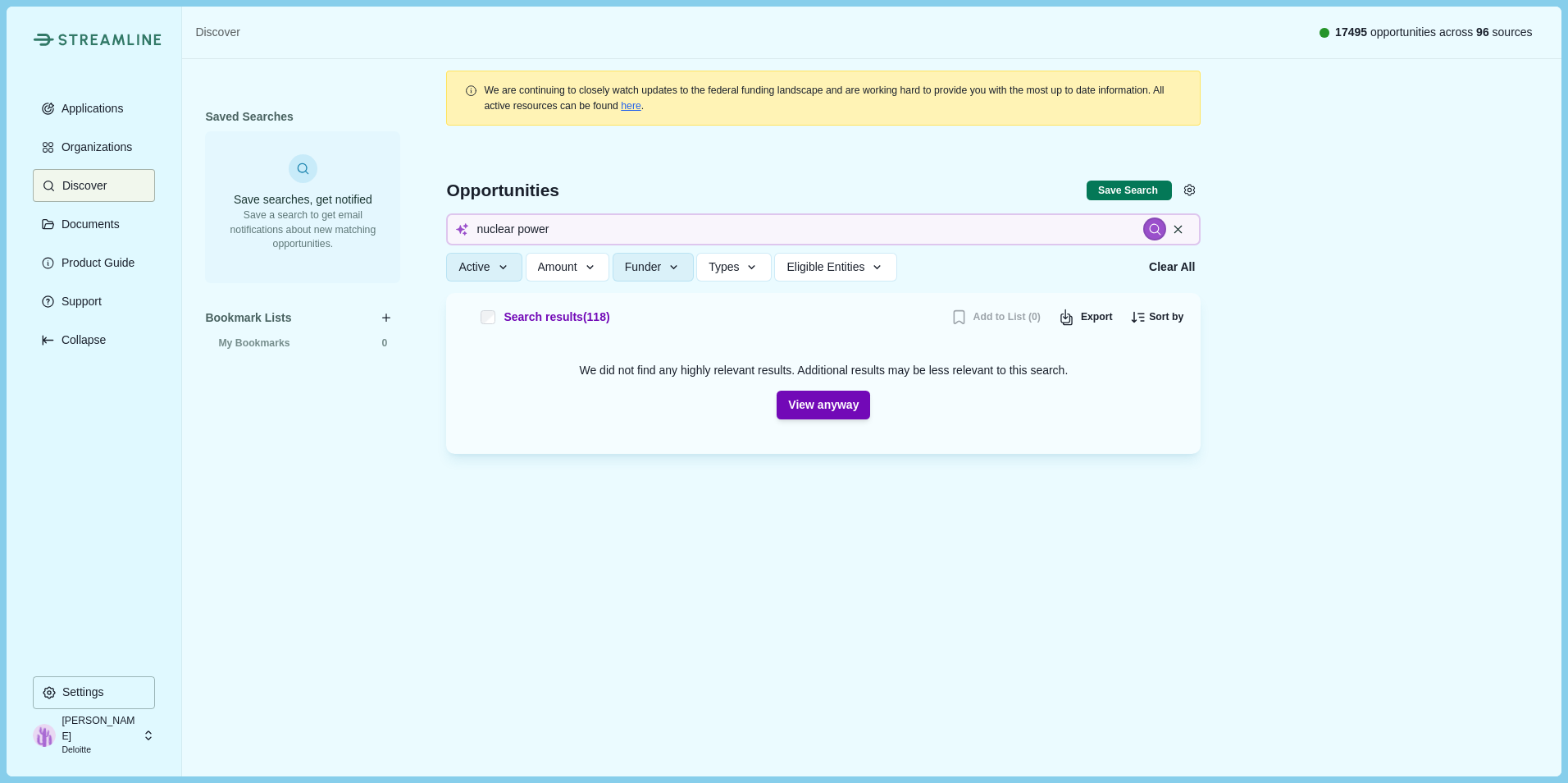
click at [282, 473] on div "Saved Searches Save searches, get notified Save a search to get email notificat…" at bounding box center [303, 418] width 195 height 626
click at [821, 408] on button "View anyway" at bounding box center [823, 404] width 93 height 28
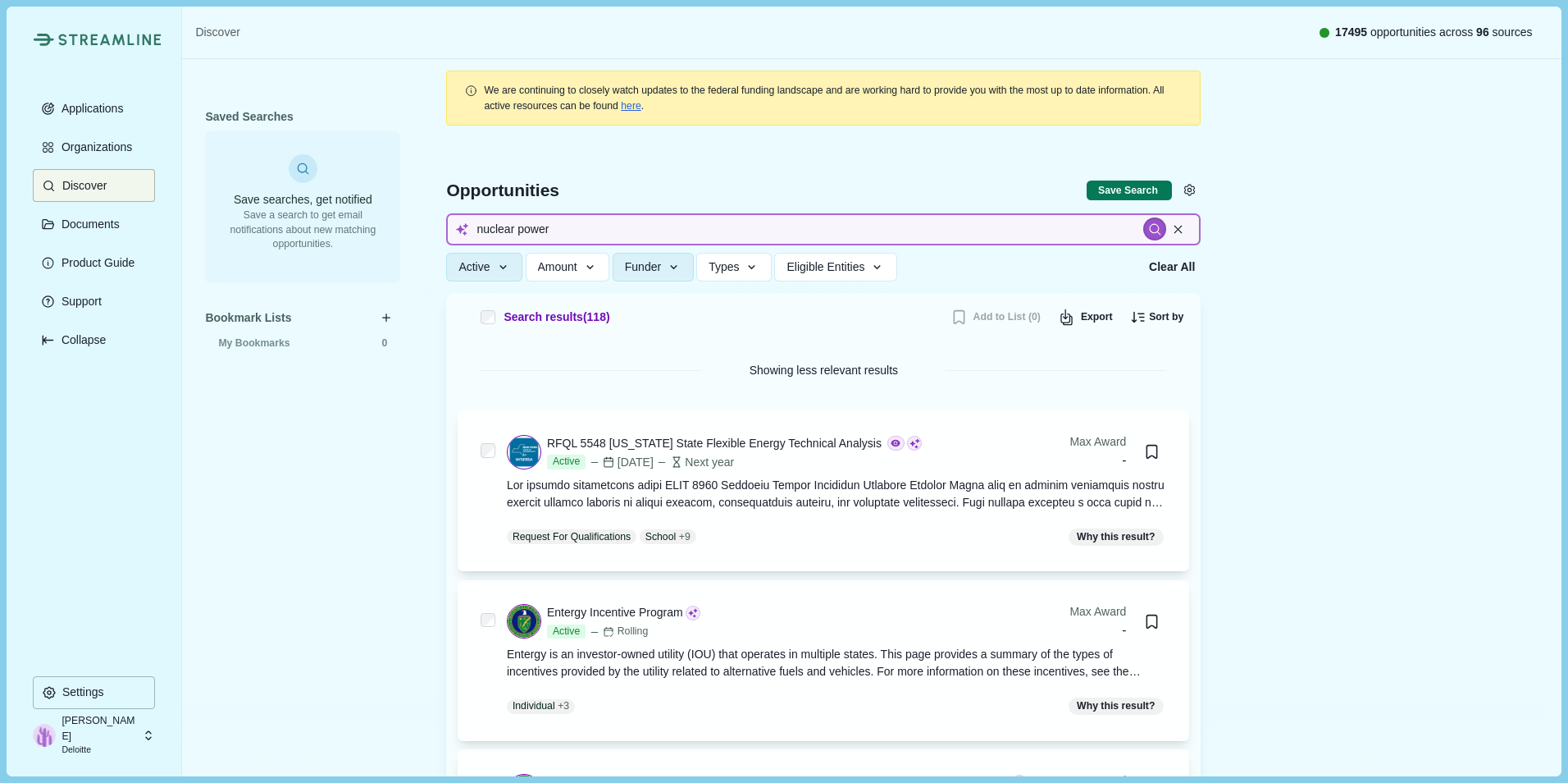
click at [518, 224] on input "nuclear power" at bounding box center [823, 229] width 754 height 32
drag, startPoint x: 559, startPoint y: 225, endPoint x: 573, endPoint y: 227, distance: 14.1
click at [560, 225] on input "nuclear power" at bounding box center [823, 229] width 754 height 32
click at [590, 227] on input "nuclear power" at bounding box center [823, 229] width 754 height 32
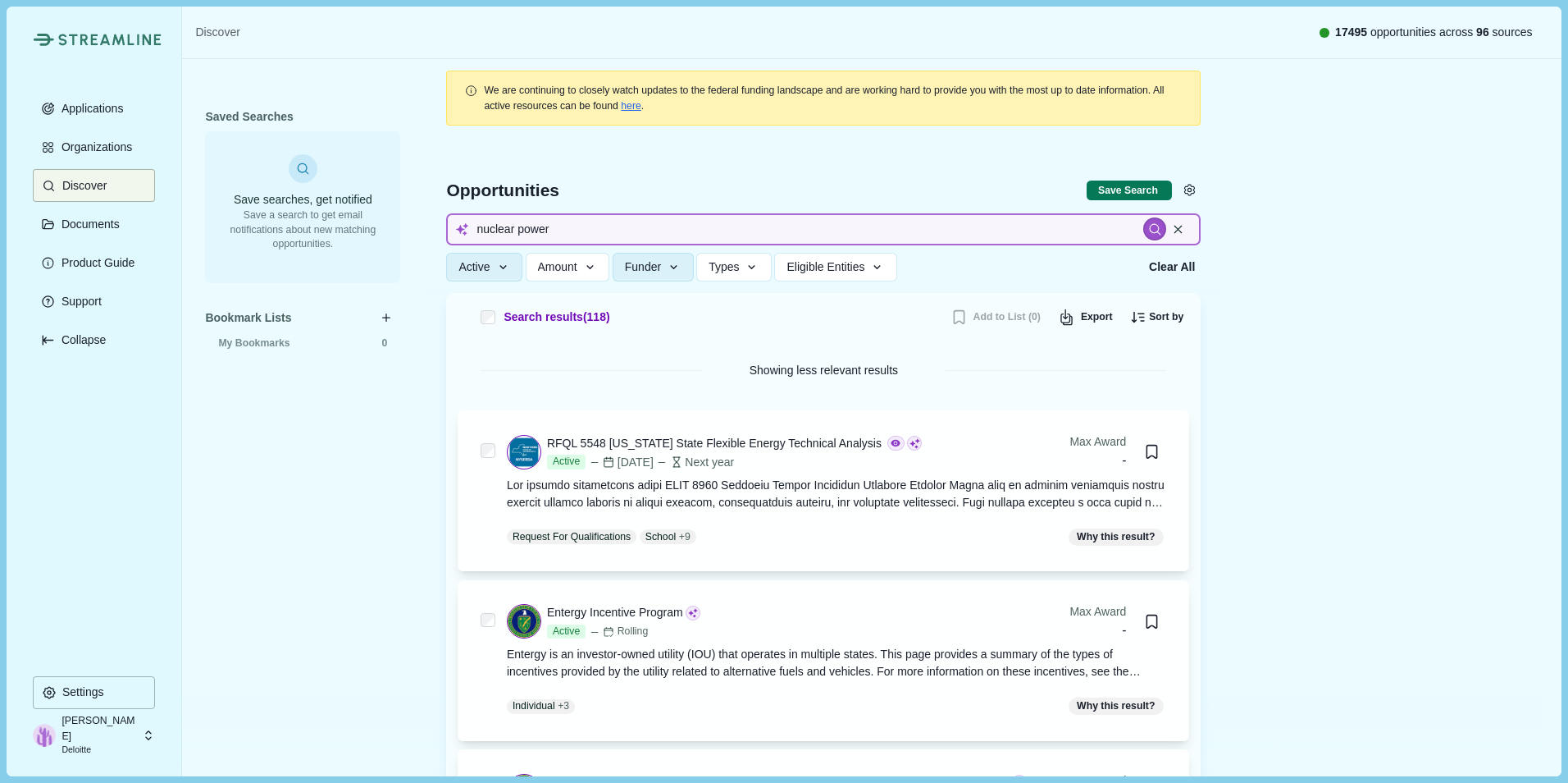
drag, startPoint x: 590, startPoint y: 227, endPoint x: 349, endPoint y: 266, distance: 244.1
